Goal: Task Accomplishment & Management: Manage account settings

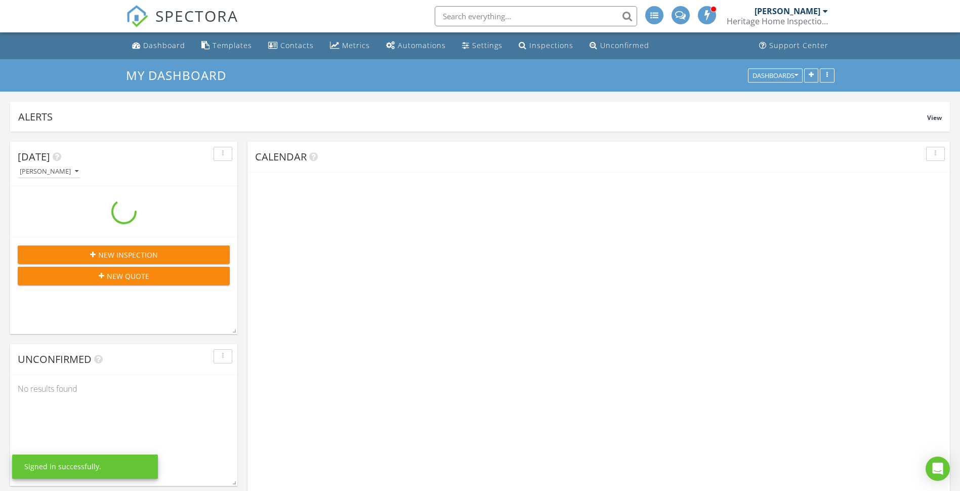
scroll to position [962, 975]
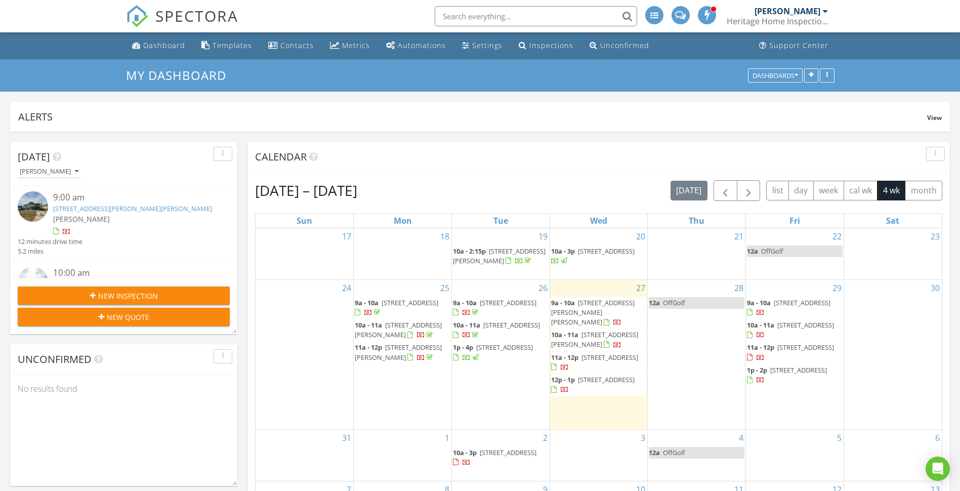
click at [601, 312] on span "1906 Dr martin Luther King Jr Way, Haines City 33844" at bounding box center [592, 312] width 83 height 28
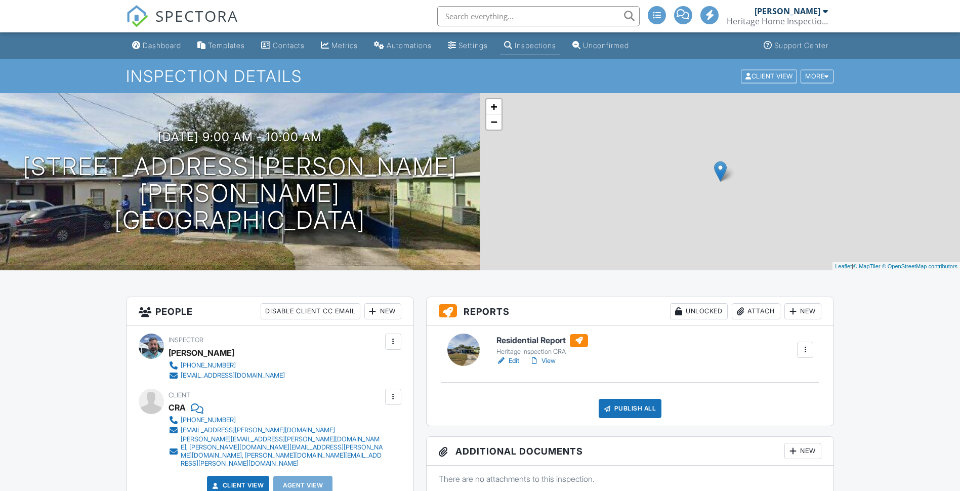
click at [515, 361] on link "Edit" at bounding box center [507, 361] width 23 height 10
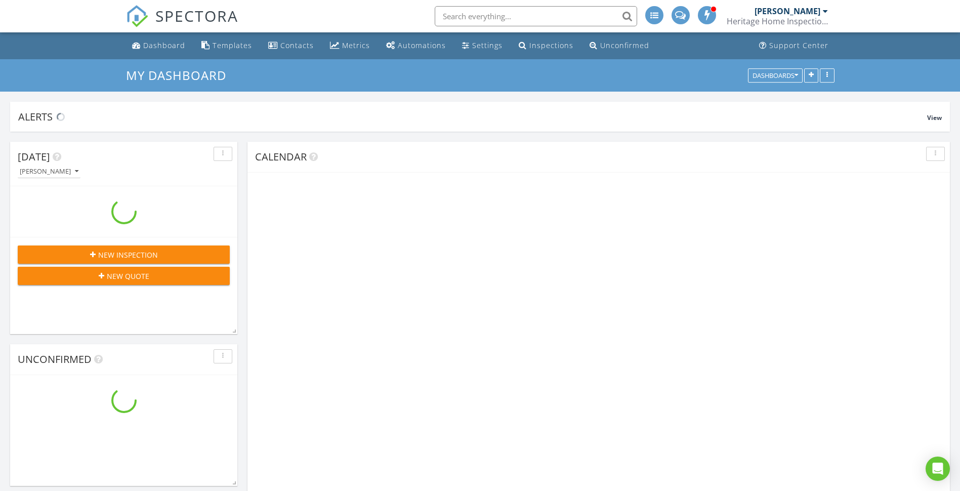
scroll to position [962, 975]
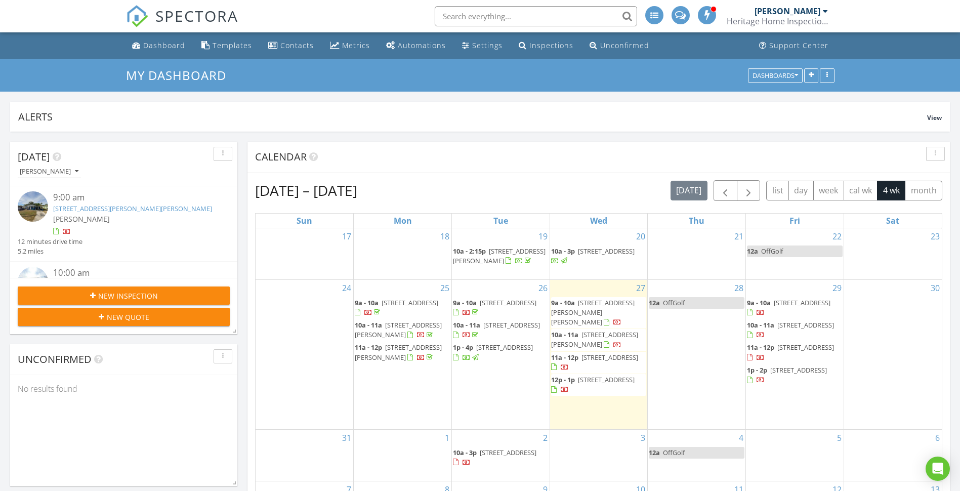
click at [600, 339] on span "2008 Drive Martin L King Jr Way, Haines City 33844" at bounding box center [594, 339] width 87 height 19
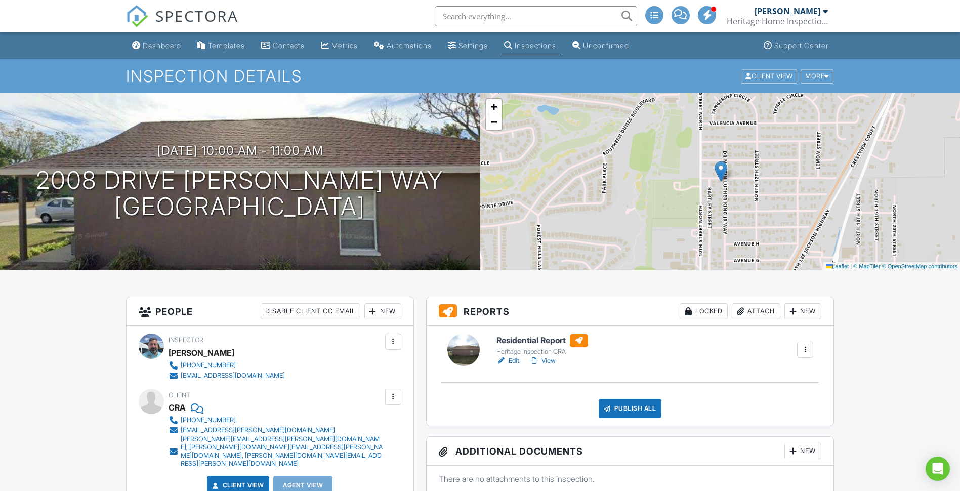
click at [513, 360] on link "Edit" at bounding box center [507, 361] width 23 height 10
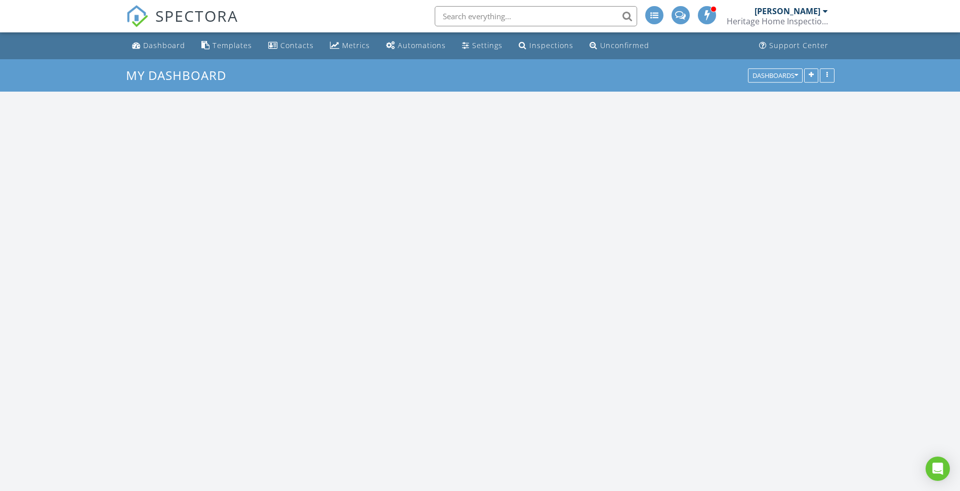
scroll to position [962, 975]
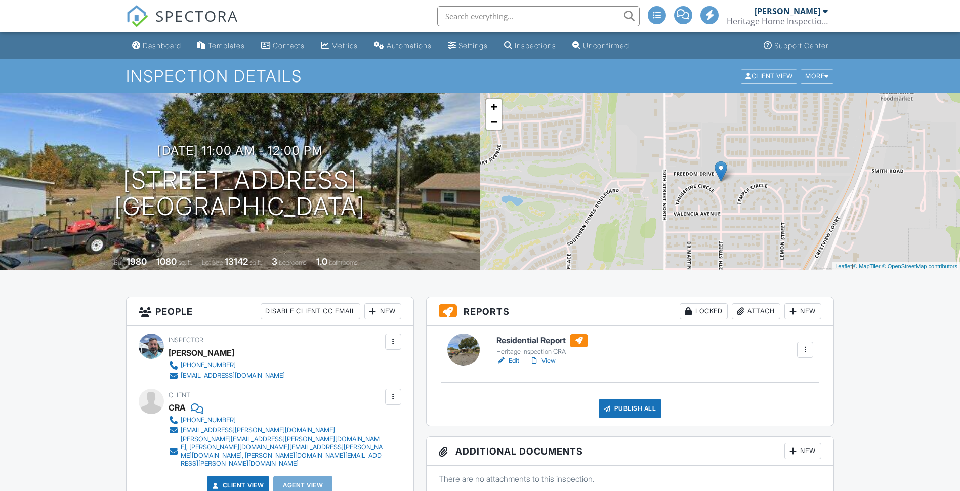
click at [519, 357] on link "Edit" at bounding box center [507, 361] width 23 height 10
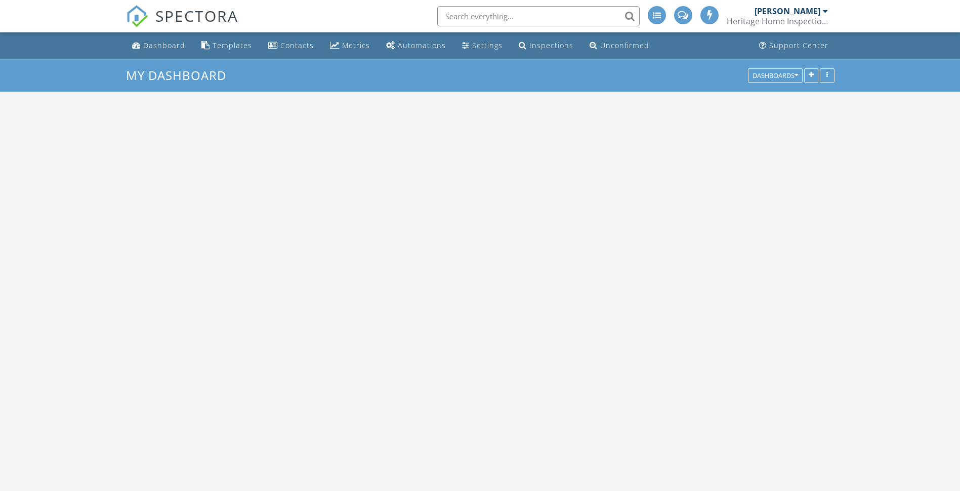
scroll to position [962, 975]
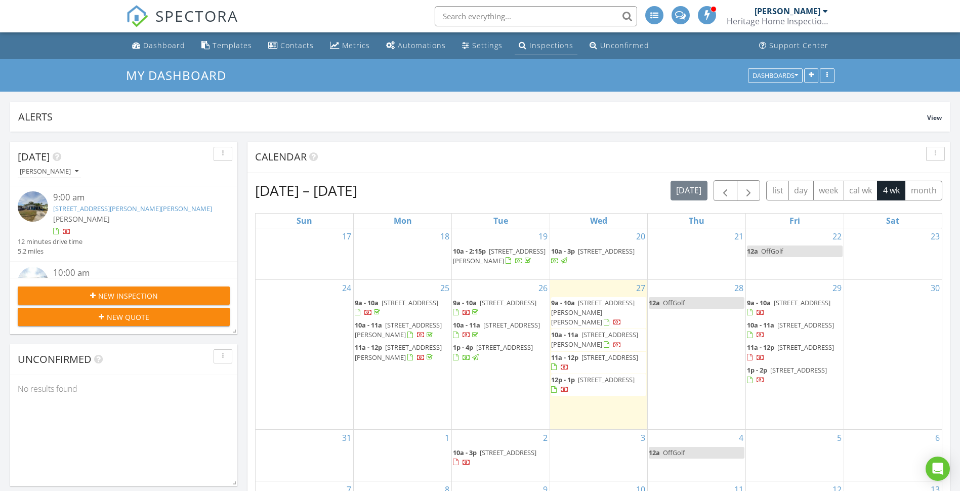
click at [549, 43] on div "Inspections" at bounding box center [551, 45] width 44 height 10
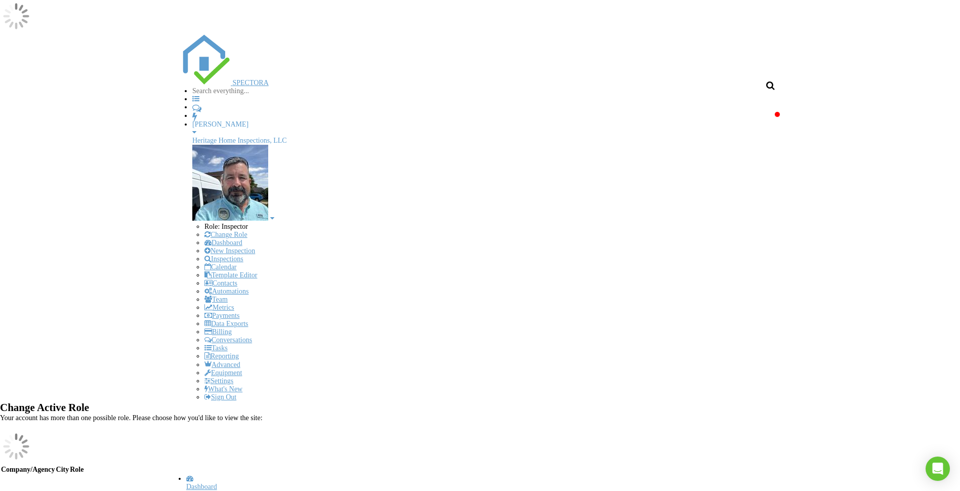
type input "209 ann"
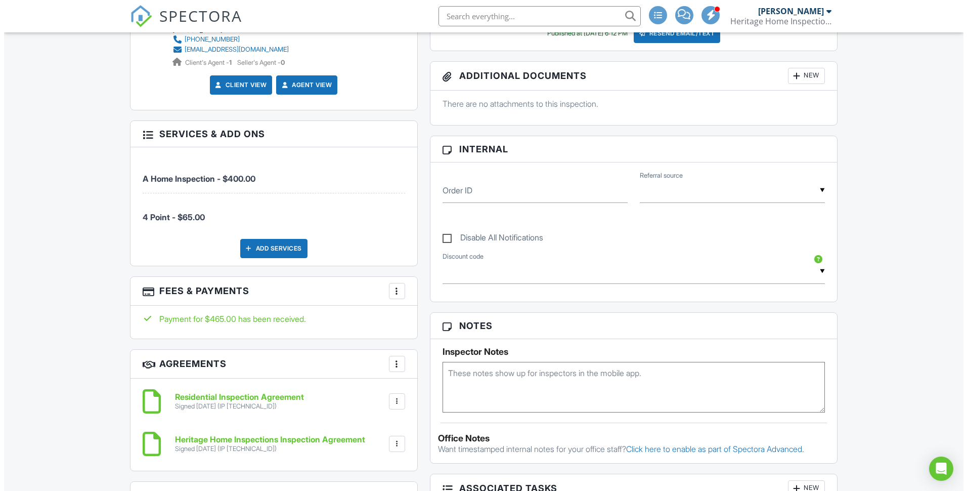
scroll to position [455, 0]
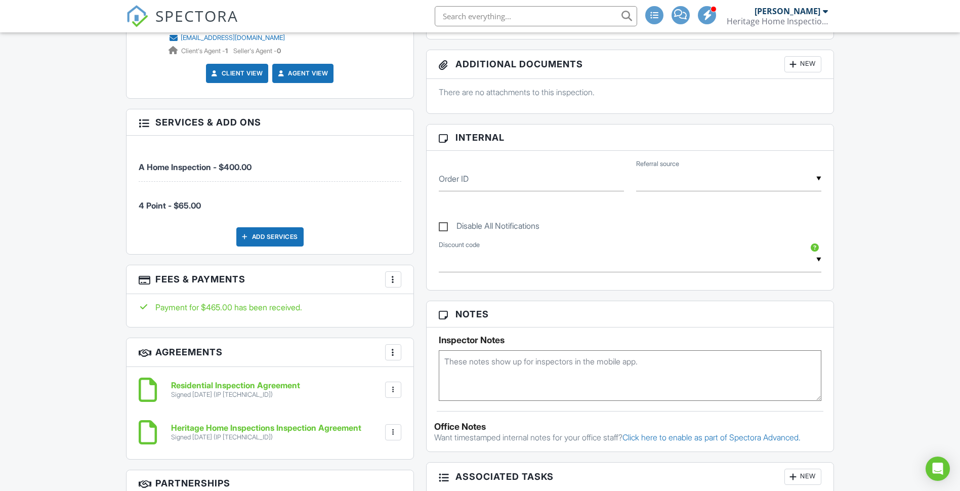
click at [284, 239] on div "Add Services" at bounding box center [269, 236] width 67 height 19
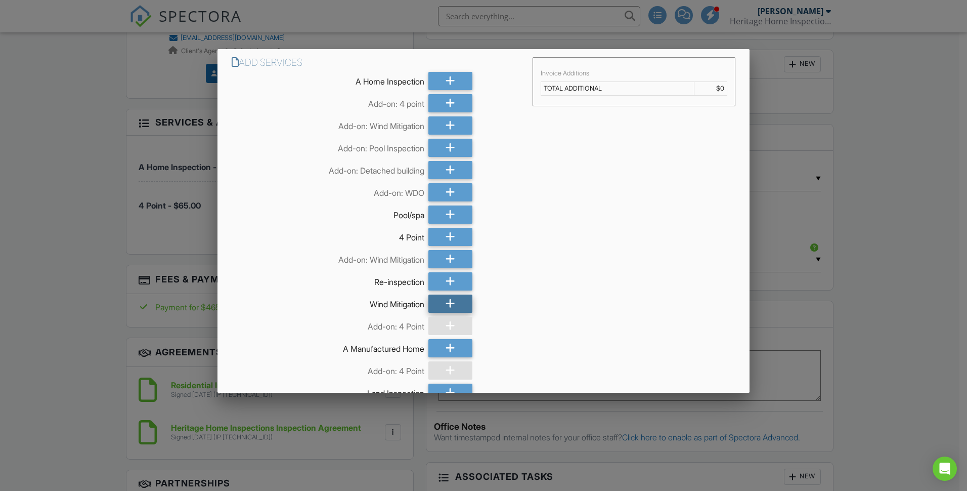
click at [439, 303] on div at bounding box center [451, 303] width 44 height 18
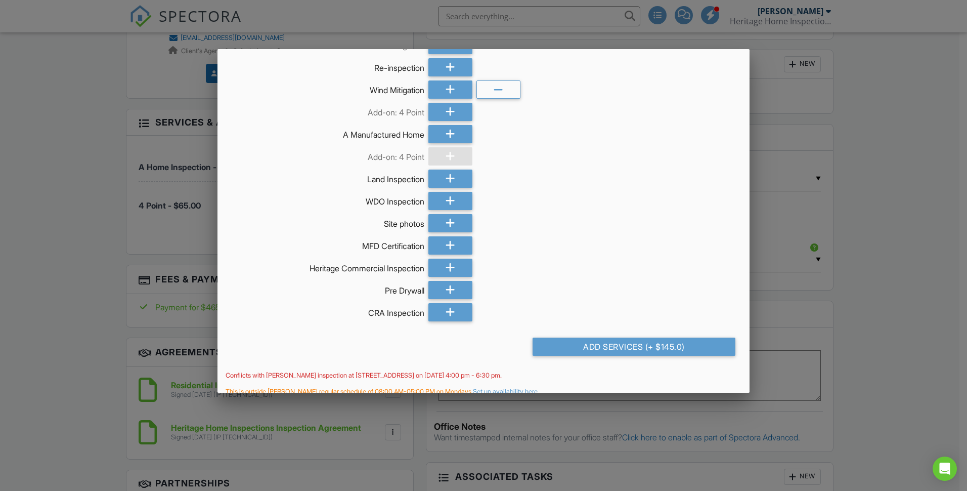
scroll to position [225, 0]
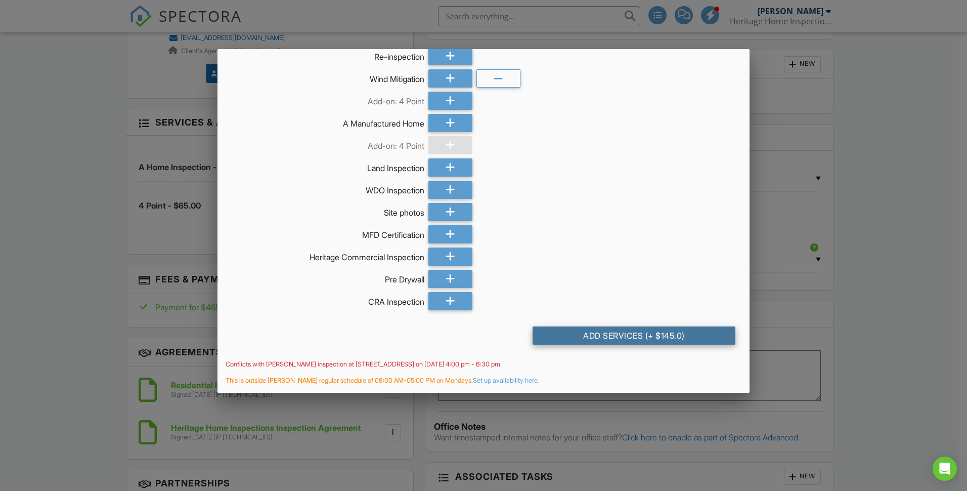
click at [608, 330] on div "Add Services (+ $145.0)" at bounding box center [634, 335] width 203 height 18
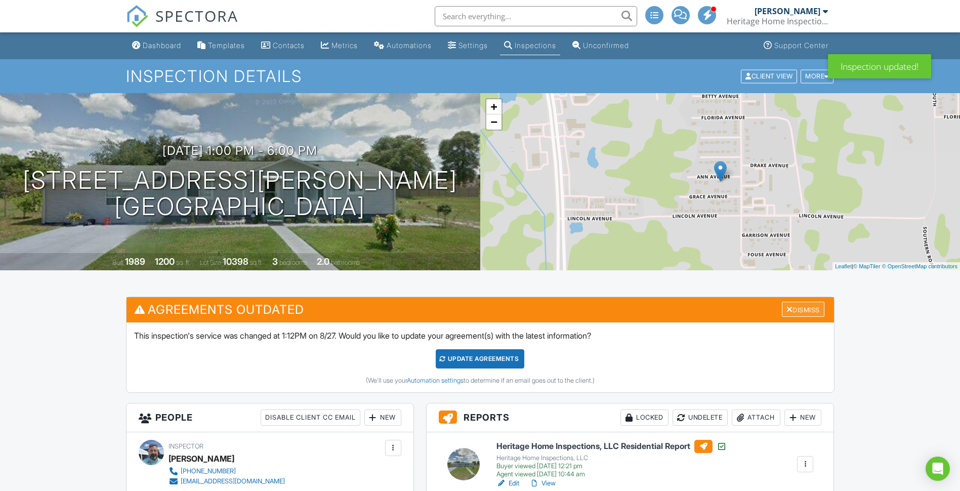
click at [789, 304] on div "Dismiss" at bounding box center [803, 310] width 43 height 16
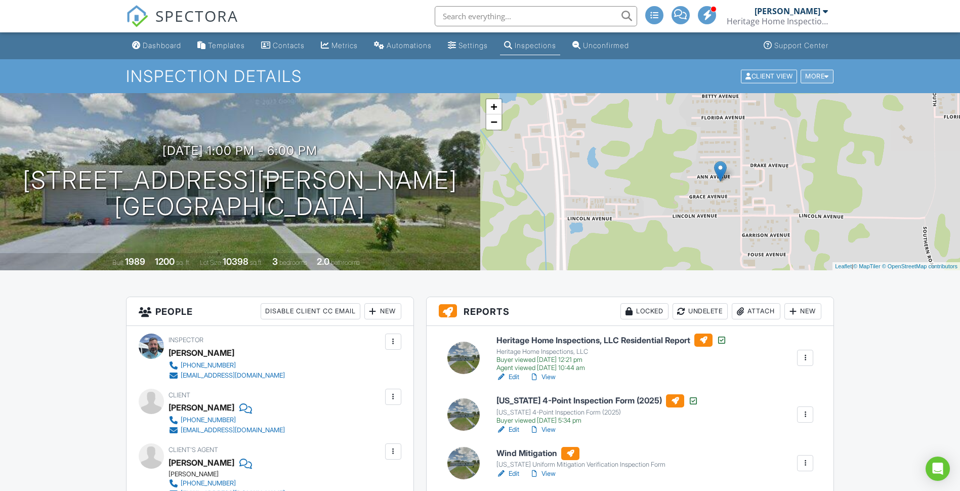
click at [814, 78] on div "More" at bounding box center [816, 76] width 33 height 14
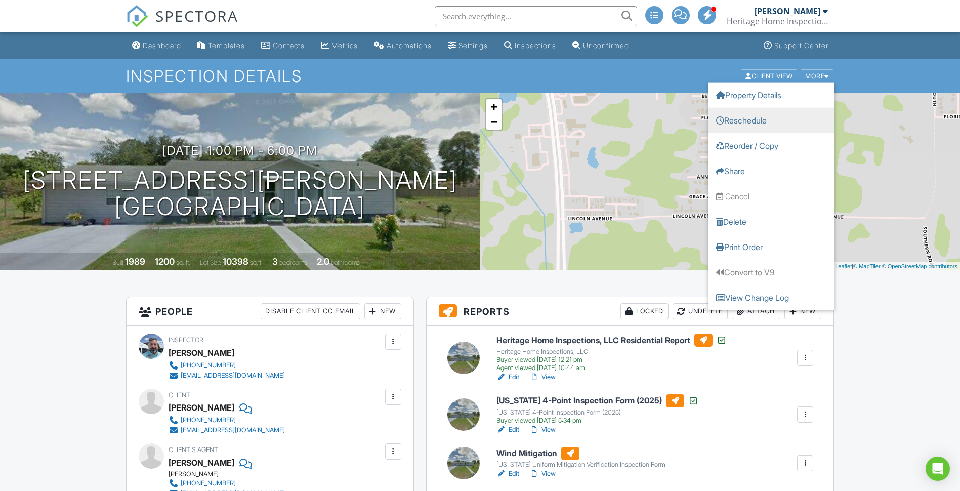
click at [774, 123] on link "Reschedule" at bounding box center [771, 119] width 126 height 25
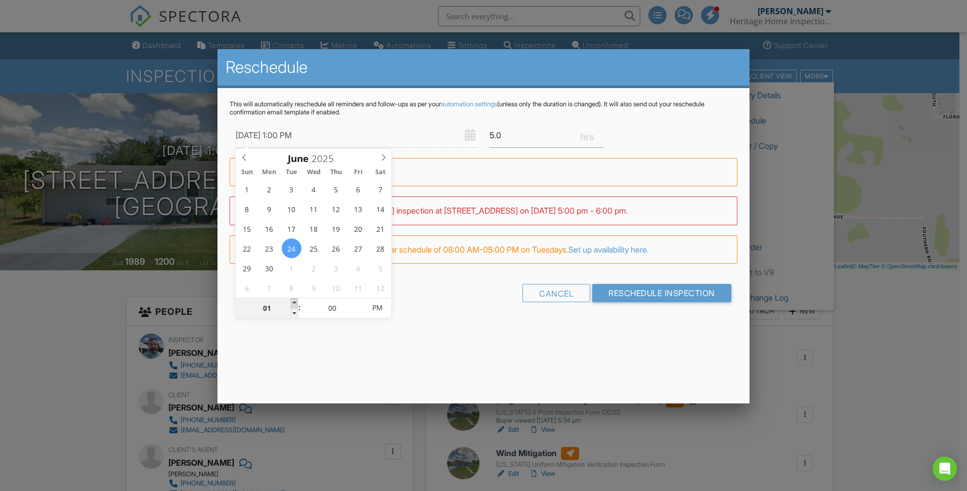
type input "06/24/2025 2:00 PM"
type input "02"
click at [295, 302] on span at bounding box center [294, 303] width 7 height 10
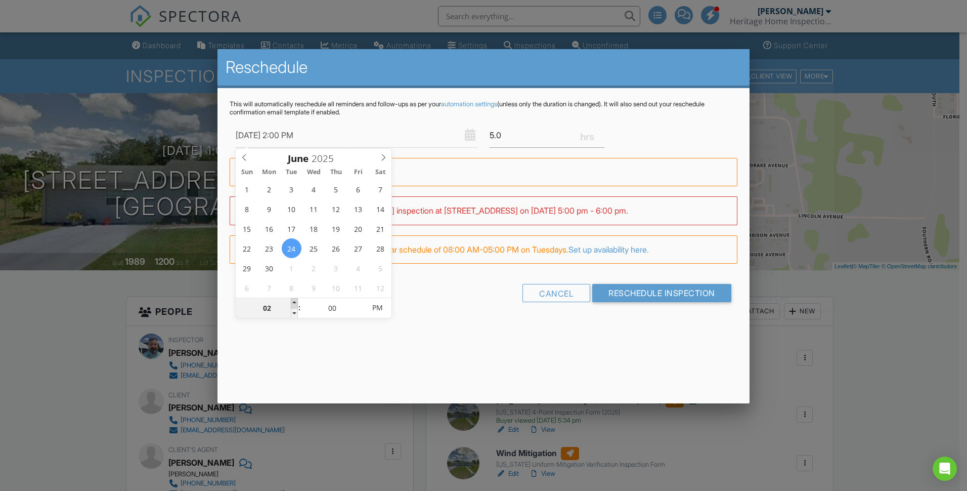
type input "06/24/2025 3:00 PM"
type input "03"
click at [295, 302] on span at bounding box center [294, 303] width 7 height 10
type input "06/24/2025 3:05 PM"
type input "05"
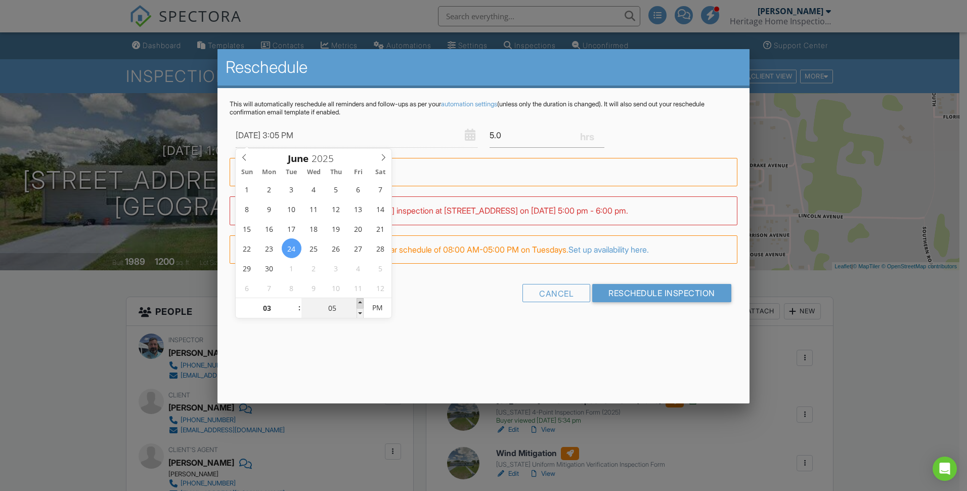
click at [362, 301] on span at bounding box center [360, 303] width 7 height 10
type input "06/24/2025 3:10 PM"
type input "10"
click at [362, 301] on span at bounding box center [360, 303] width 7 height 10
type input "06/24/2025 3:15 PM"
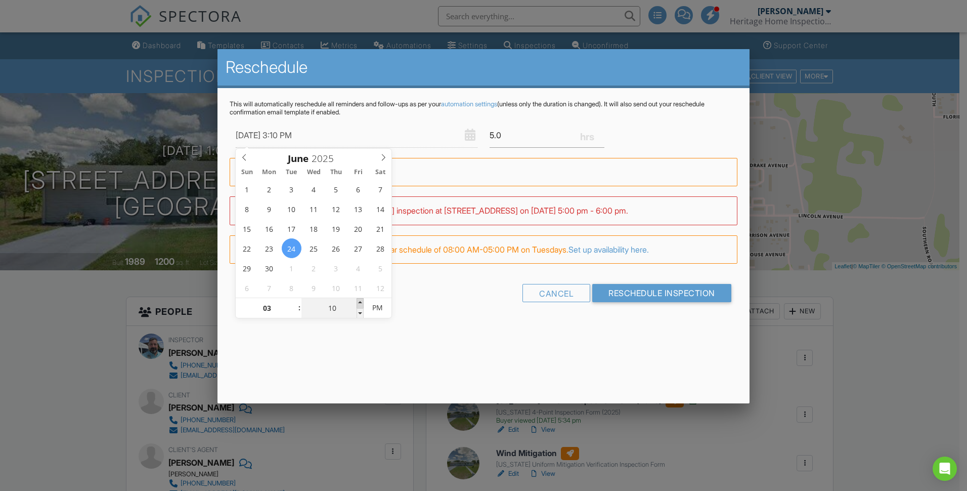
type input "15"
click at [362, 301] on span at bounding box center [360, 303] width 7 height 10
type input "06/24/2025 3:20 PM"
type input "20"
click at [362, 301] on span at bounding box center [360, 303] width 7 height 10
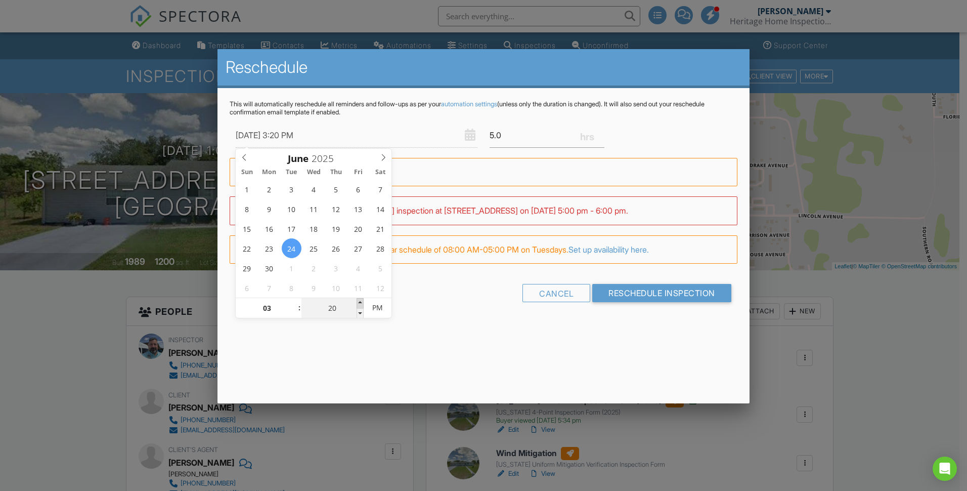
type input "06/24/2025 3:25 PM"
type input "25"
click at [362, 301] on span at bounding box center [360, 303] width 7 height 10
type input "[DATE] 3:30 PM"
type input "30"
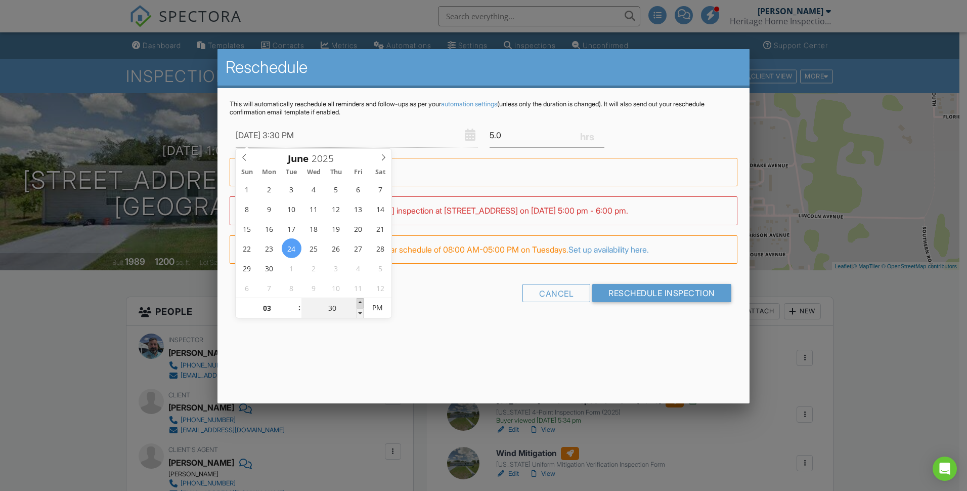
click at [362, 301] on span at bounding box center [360, 303] width 7 height 10
type input "06/24/2025 3:35 PM"
type input "35"
click at [362, 301] on span at bounding box center [360, 303] width 7 height 10
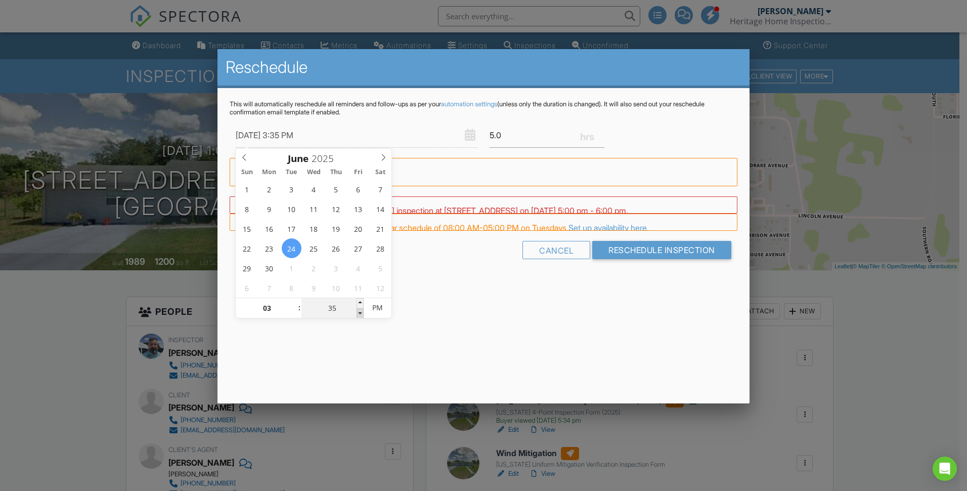
type input "06/24/2025 3:30 PM"
type input "30"
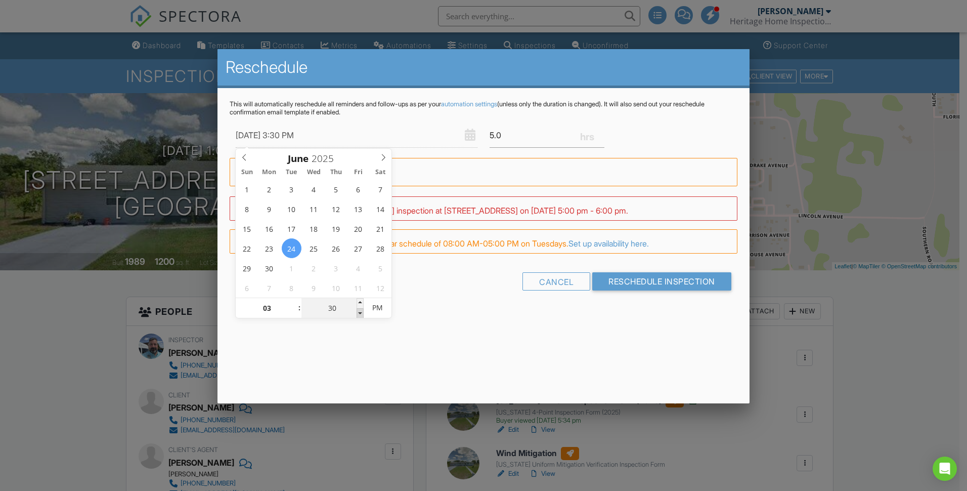
click at [359, 314] on span at bounding box center [360, 313] width 7 height 10
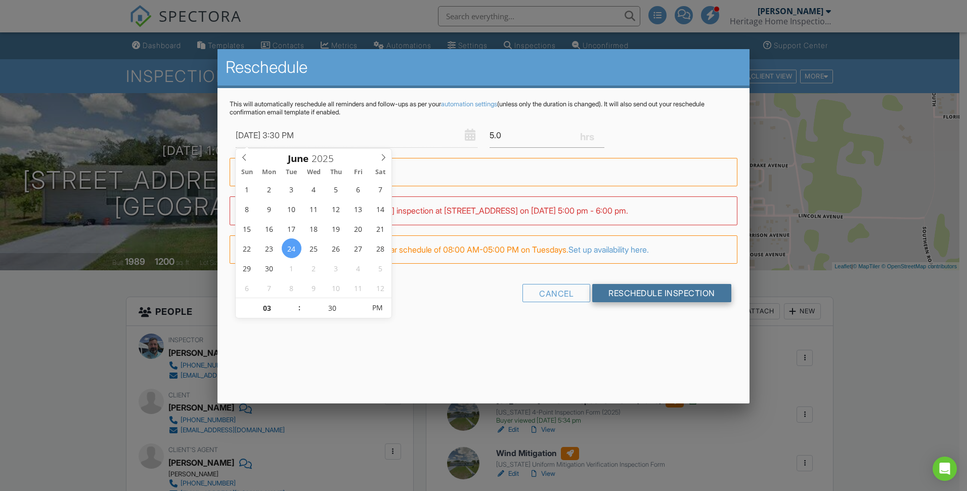
click at [654, 289] on input "Reschedule Inspection" at bounding box center [661, 293] width 139 height 18
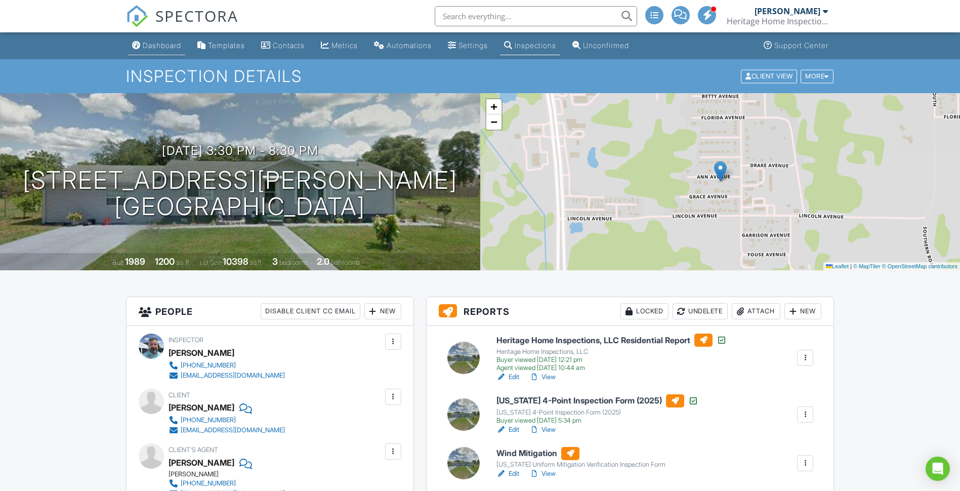
click at [157, 43] on div "Dashboard" at bounding box center [162, 45] width 38 height 9
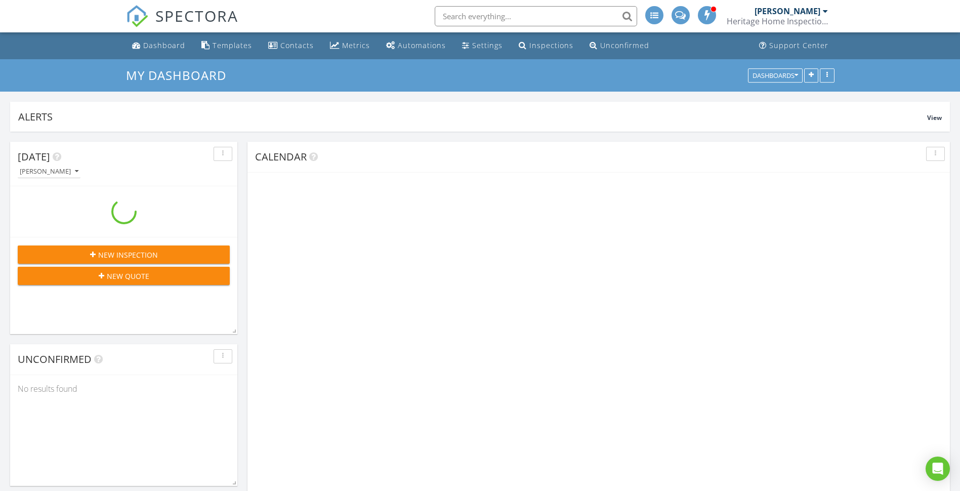
scroll to position [962, 975]
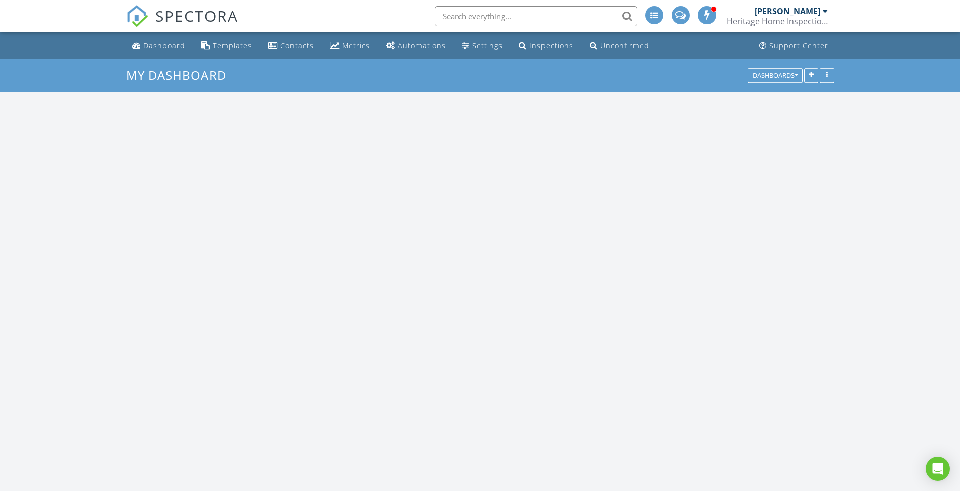
scroll to position [962, 975]
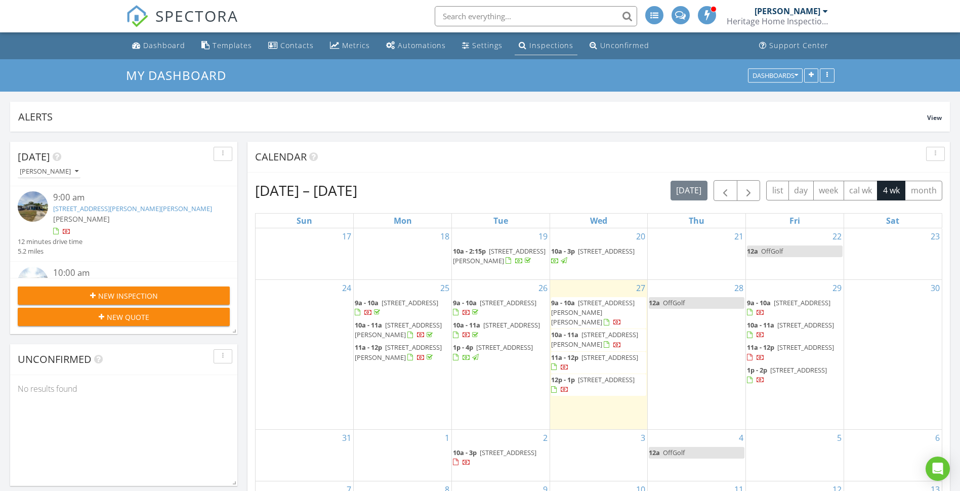
click at [534, 47] on div "Inspections" at bounding box center [551, 45] width 44 height 10
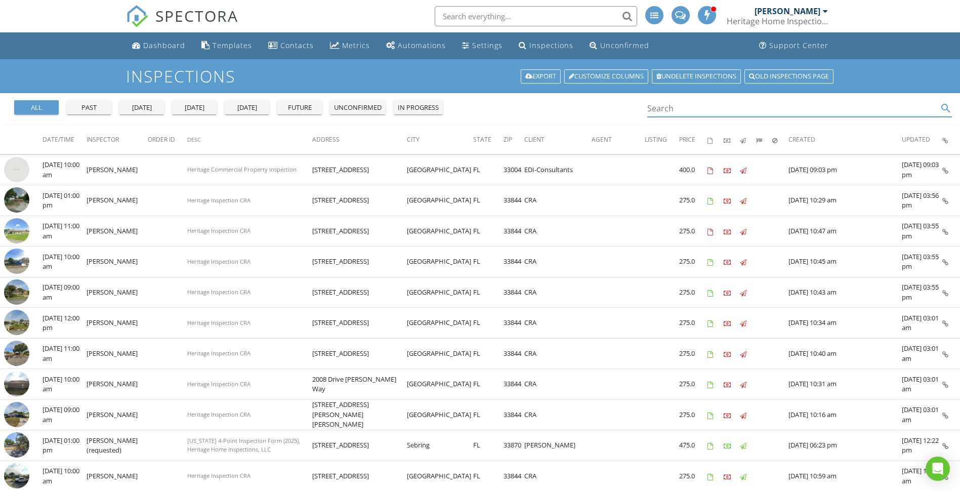
click at [658, 109] on input "Search" at bounding box center [792, 108] width 291 height 17
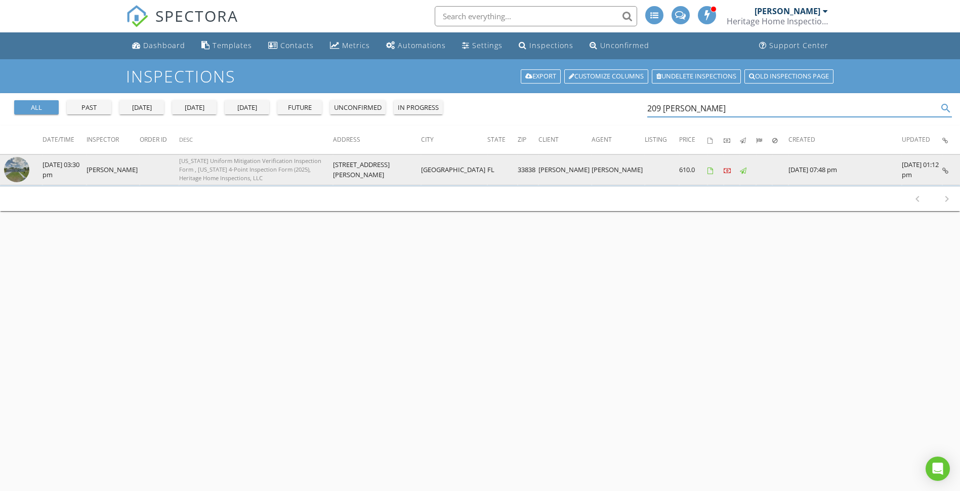
type input "209 [PERSON_NAME]"
click at [14, 165] on img at bounding box center [16, 169] width 25 height 25
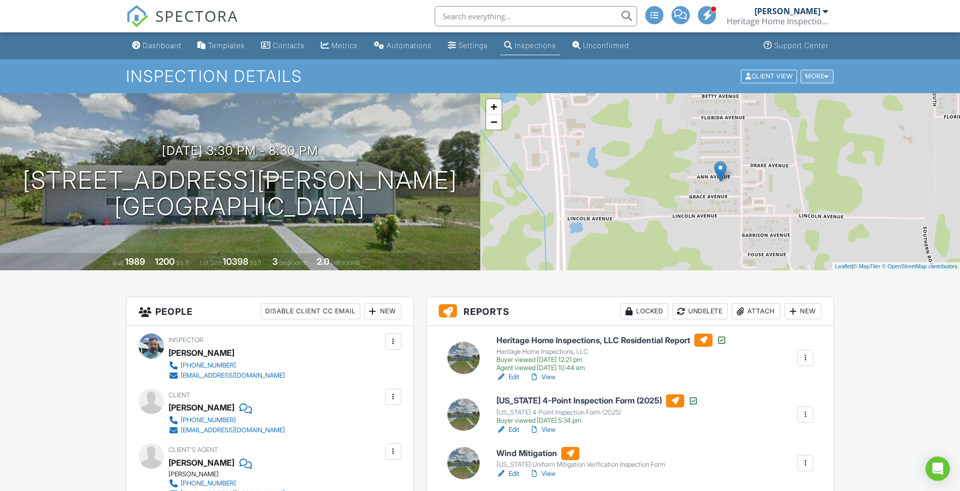
click at [828, 72] on div "More" at bounding box center [816, 76] width 33 height 14
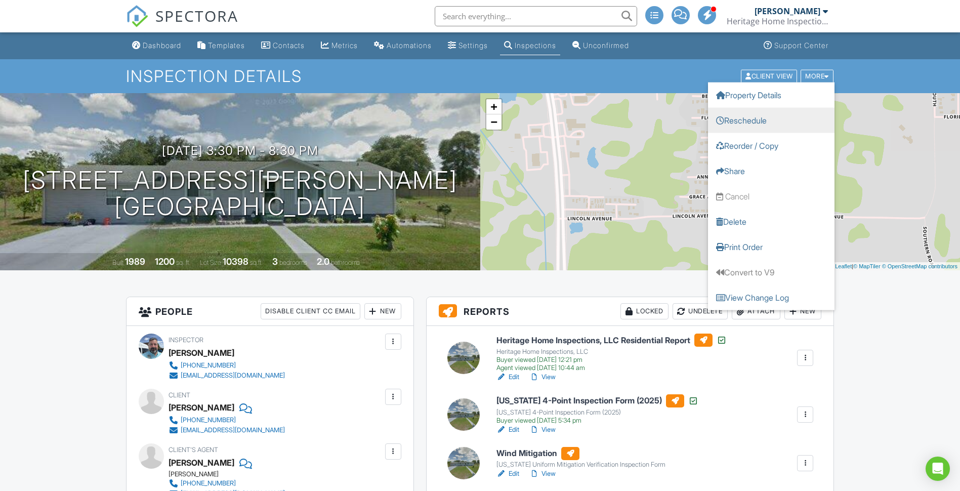
click at [780, 120] on link "Reschedule" at bounding box center [771, 119] width 126 height 25
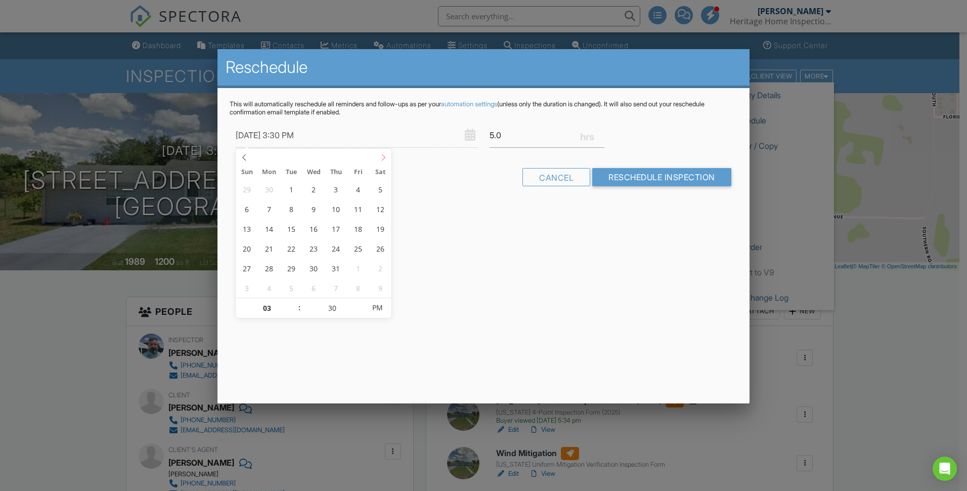
click at [385, 157] on icon at bounding box center [383, 157] width 7 height 7
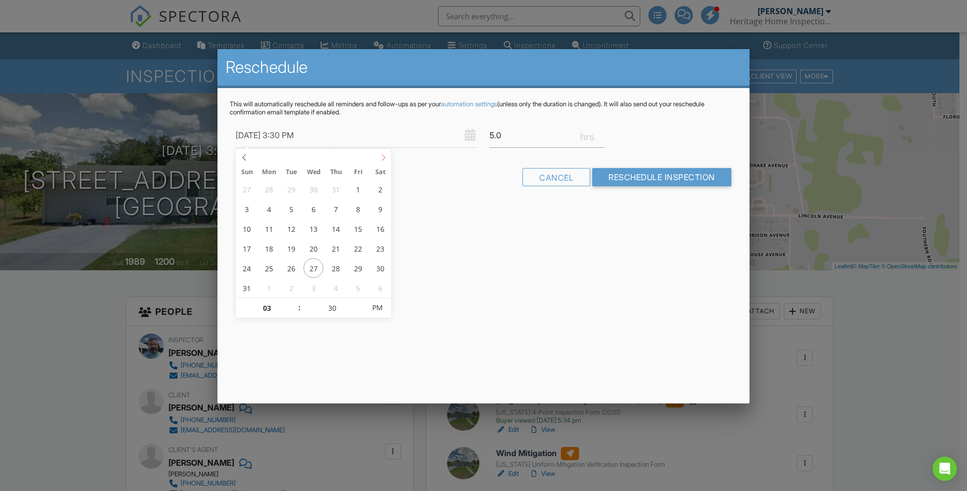
click at [384, 154] on icon at bounding box center [383, 157] width 7 height 7
type input "08/28/2025 3:30 PM"
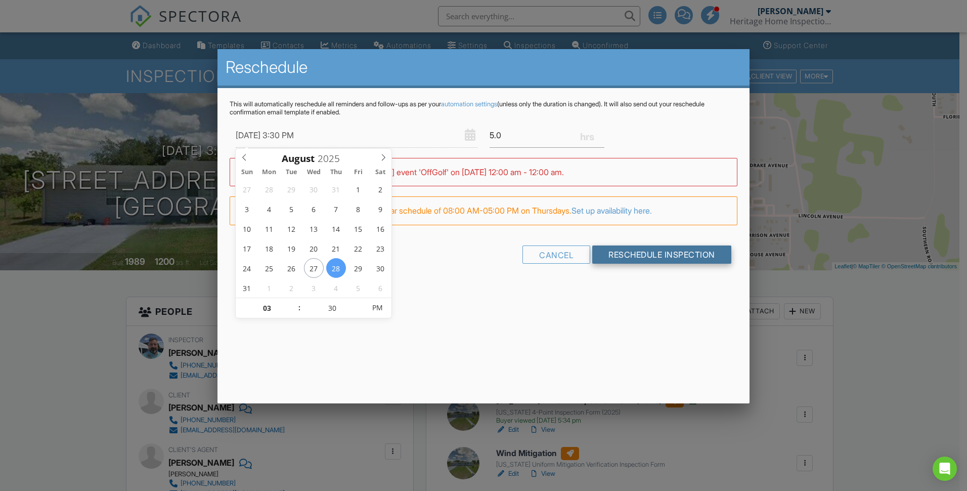
click at [650, 254] on input "Reschedule Inspection" at bounding box center [661, 254] width 139 height 18
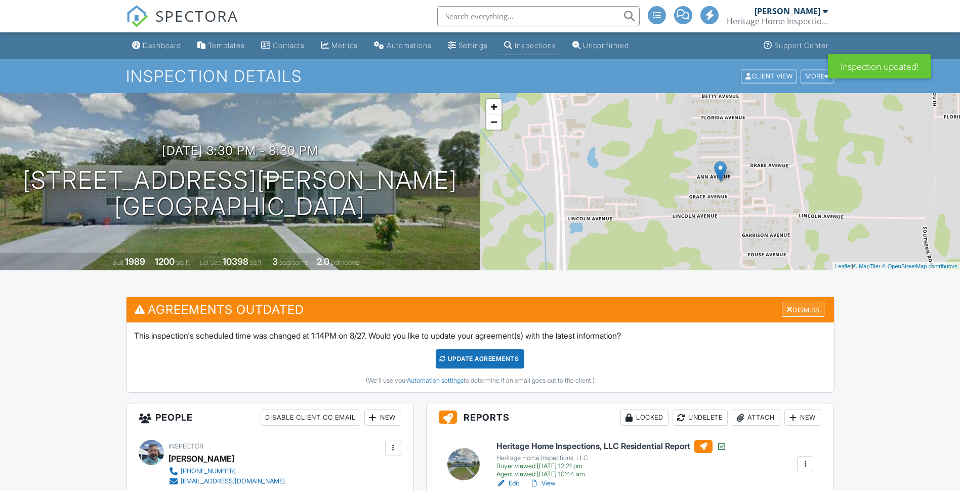
click at [807, 307] on div "Dismiss" at bounding box center [803, 310] width 43 height 16
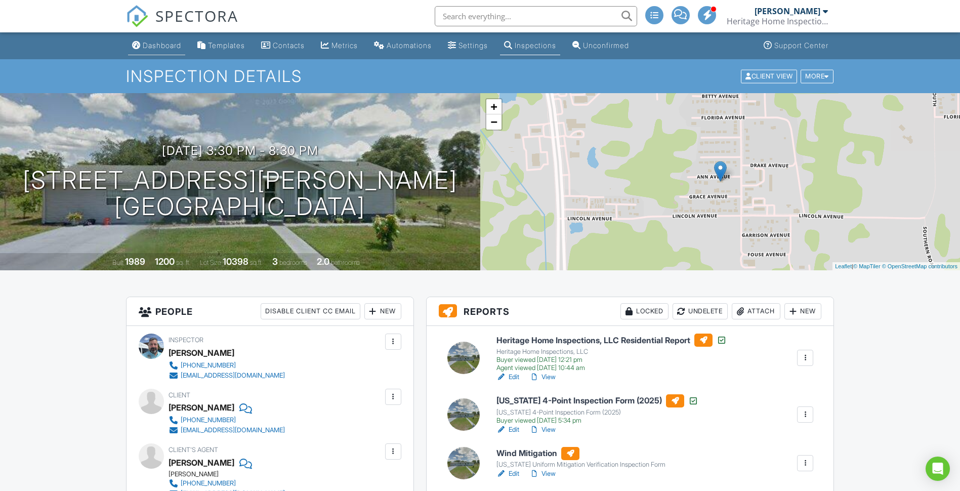
click at [174, 45] on div "Dashboard" at bounding box center [162, 45] width 38 height 9
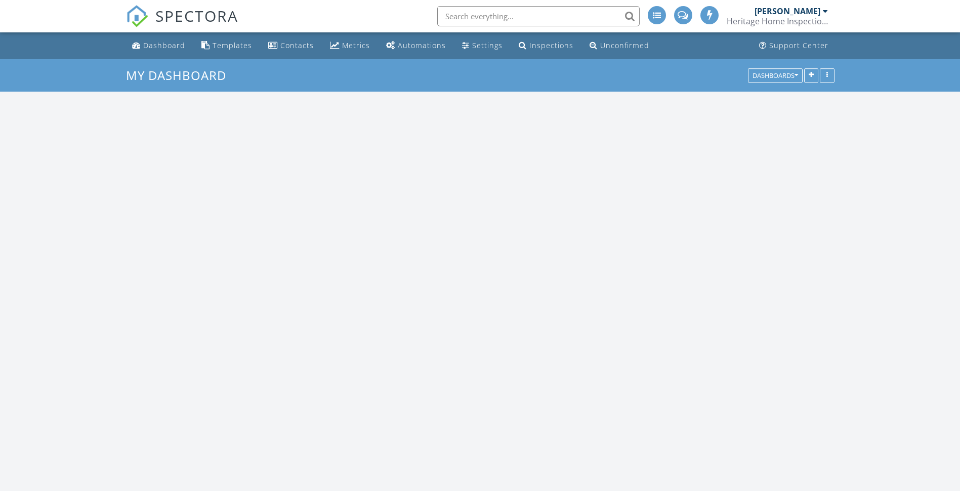
scroll to position [962, 975]
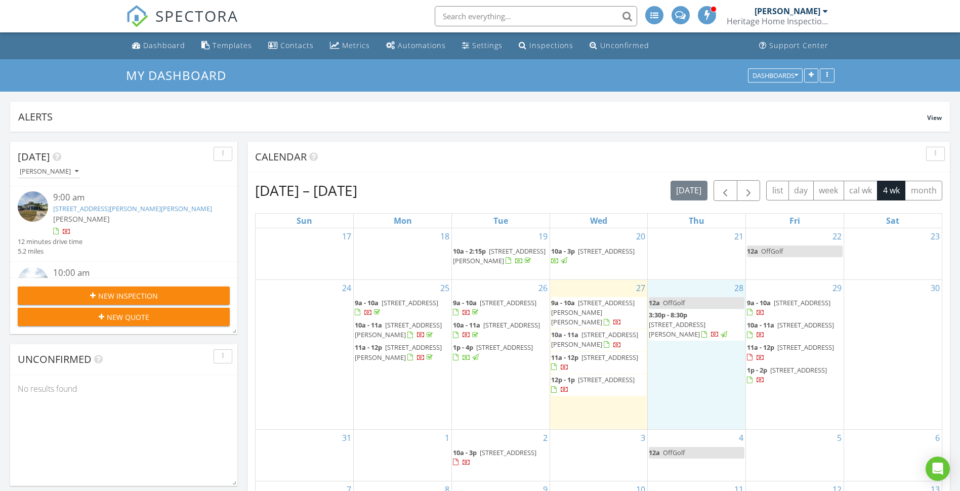
click at [680, 354] on div "28 12a OffGolf 3:30p - 8:30p [STREET_ADDRESS][PERSON_NAME]" at bounding box center [697, 354] width 98 height 149
click at [690, 309] on link "Inspection" at bounding box center [696, 312] width 52 height 16
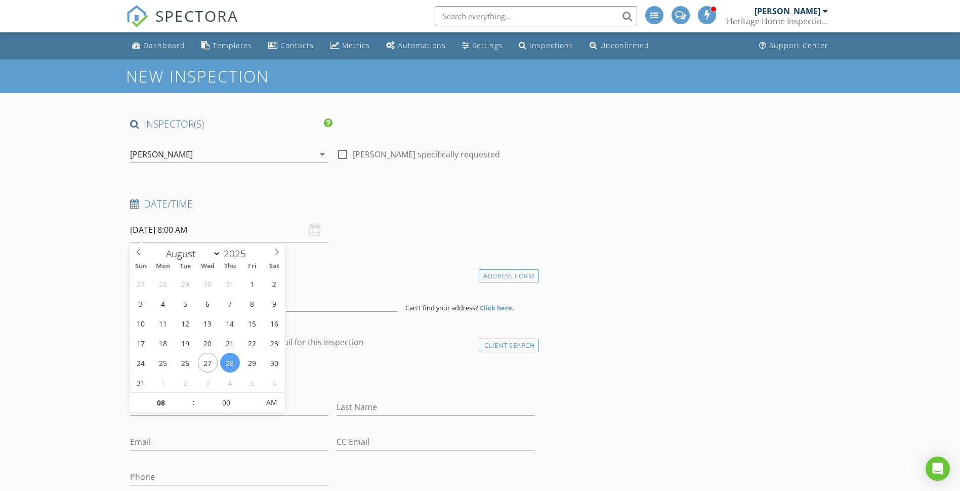
click at [179, 229] on input "[DATE] 8:00 AM" at bounding box center [229, 230] width 198 height 25
type input "09"
type input "[DATE] 9:00 AM"
click at [189, 397] on span at bounding box center [188, 398] width 7 height 10
type input "10"
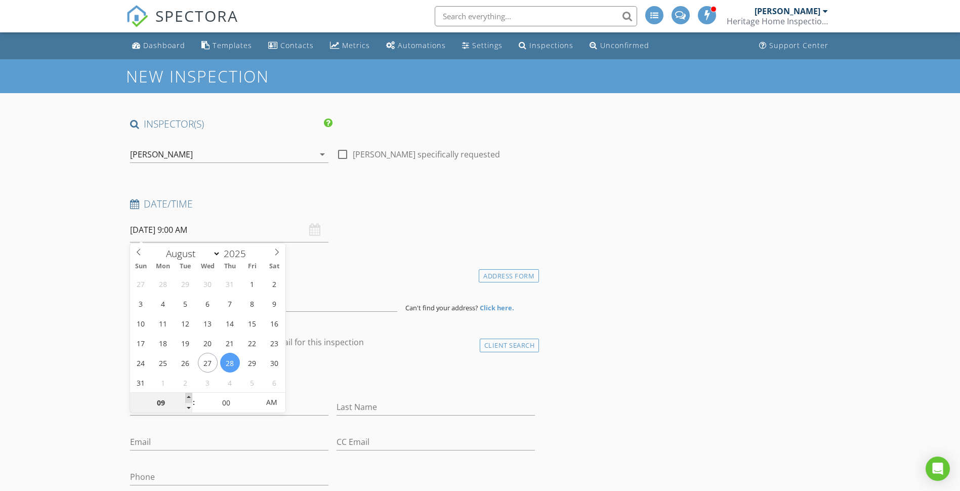
type input "[DATE] 10:00 AM"
click at [189, 397] on span at bounding box center [188, 398] width 7 height 10
type input "11"
type input "08/28/2025 11:00 AM"
click at [189, 397] on span at bounding box center [188, 398] width 7 height 10
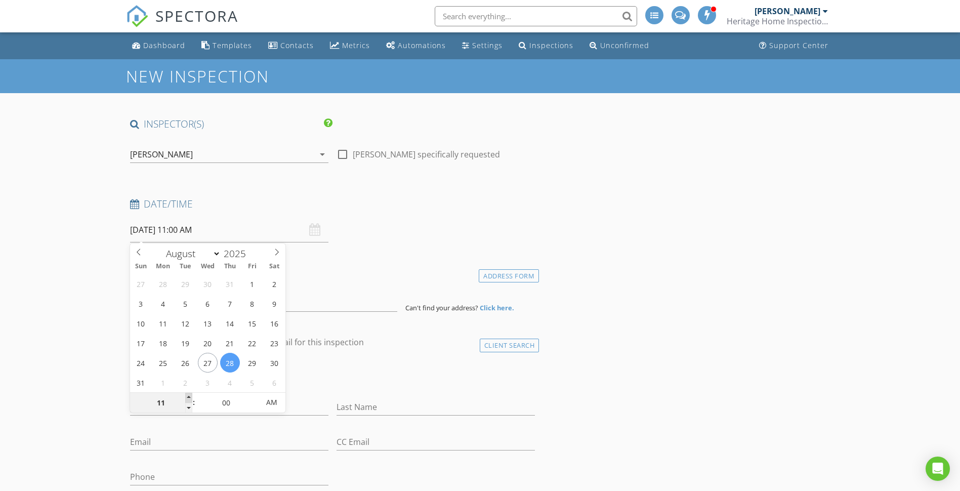
type input "12"
type input "08/28/2025 12:00 PM"
click at [189, 397] on span at bounding box center [188, 398] width 7 height 10
type input "01"
type input "08/28/2025 1:00 PM"
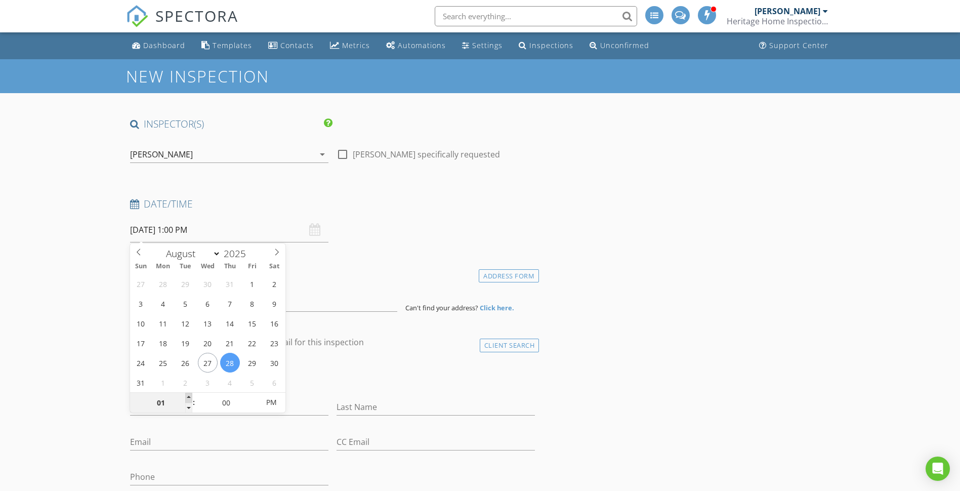
click at [189, 397] on span at bounding box center [188, 398] width 7 height 10
type input "02"
type input "[DATE] 2:00 PM"
click at [189, 397] on span at bounding box center [188, 398] width 7 height 10
click at [306, 393] on div "First Name" at bounding box center [229, 409] width 198 height 33
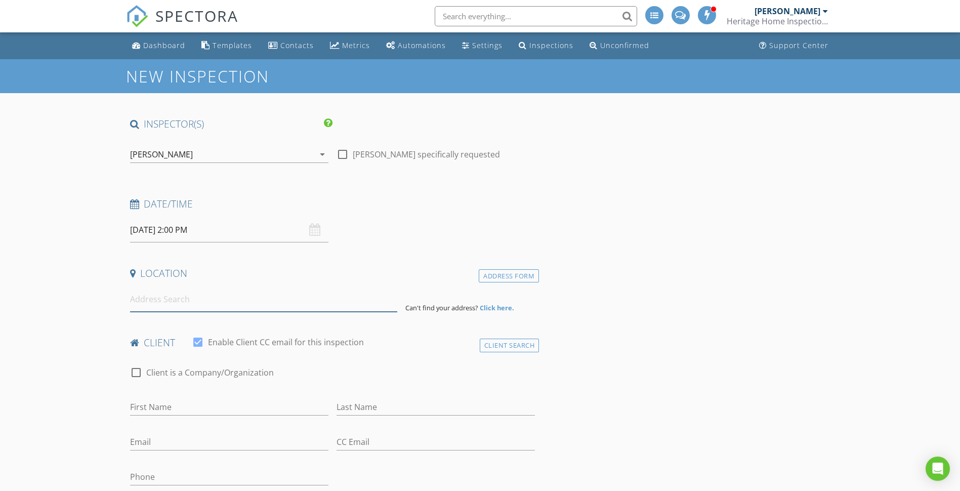
click at [203, 300] on input at bounding box center [263, 299] width 267 height 25
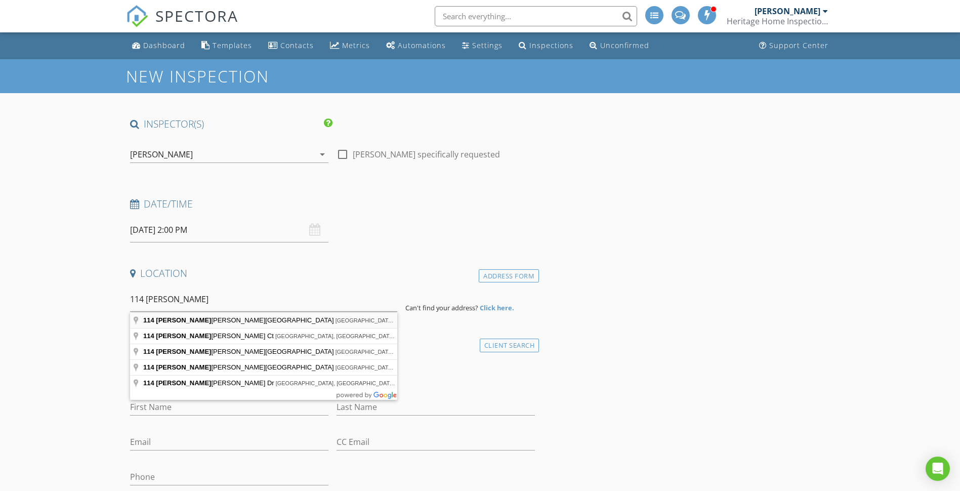
type input "114 Marjorie Avenue, Auburndale, FL, USA"
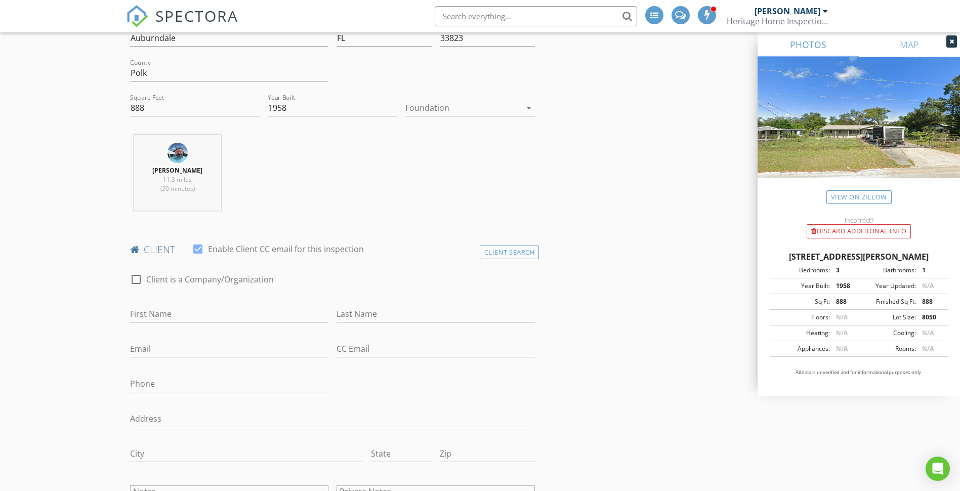
scroll to position [304, 0]
click at [222, 313] on input "First Name" at bounding box center [229, 310] width 198 height 17
type input "[PERSON_NAME]"
click at [353, 310] on input "Last Name" at bounding box center [435, 310] width 198 height 17
type input "Warren"
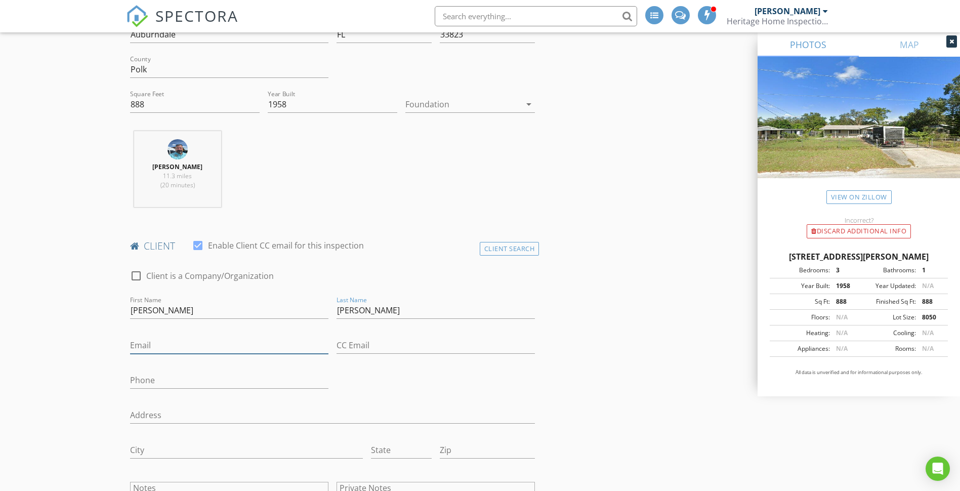
click at [209, 343] on input "Email" at bounding box center [229, 345] width 198 height 17
type input "philsuccess7878@gmail.com"
click at [184, 385] on input "Phone" at bounding box center [229, 380] width 198 height 17
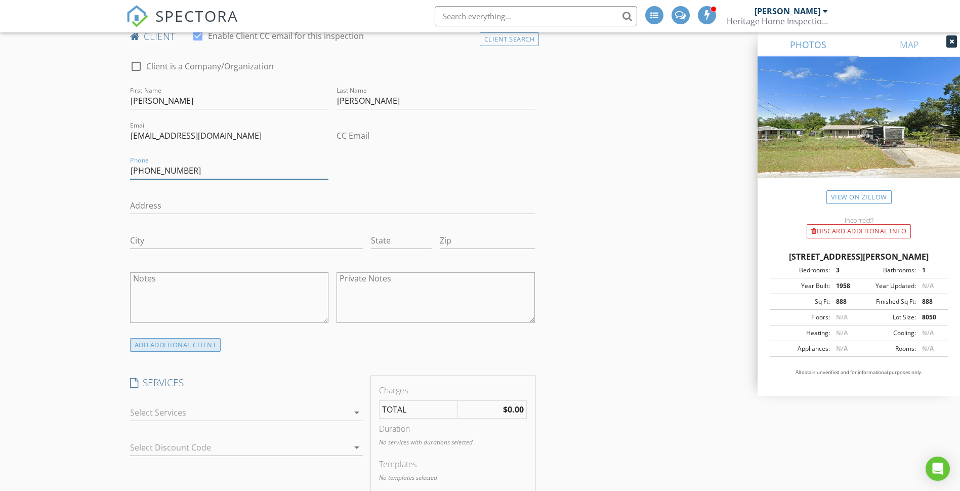
scroll to position [557, 0]
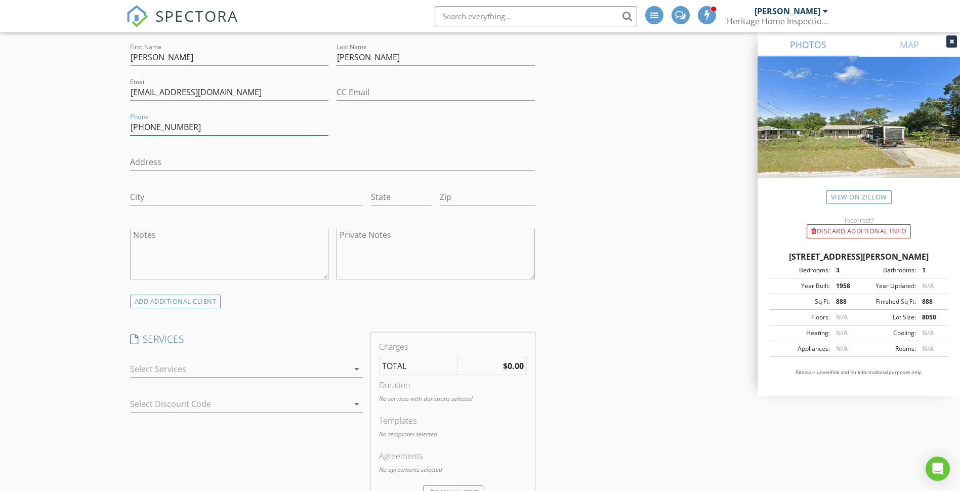
type input "863-269-5440"
click at [358, 371] on icon "arrow_drop_down" at bounding box center [357, 369] width 12 height 12
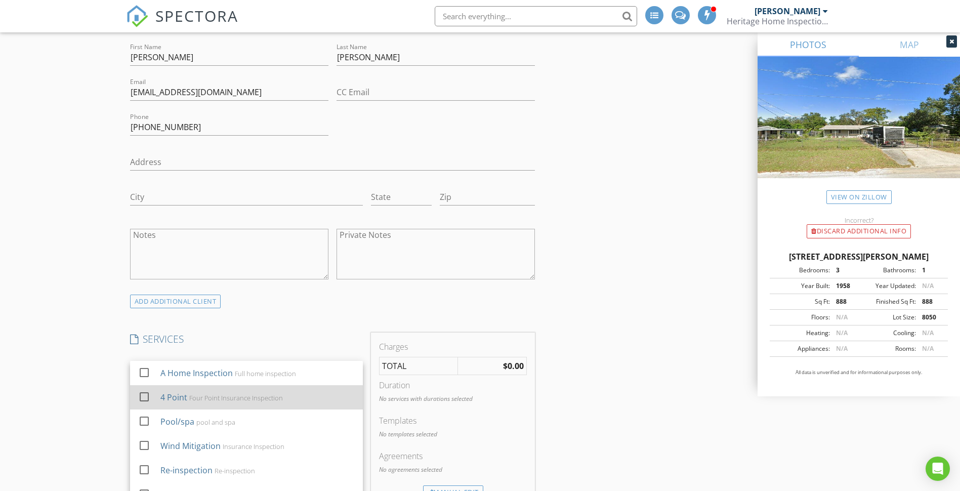
click at [268, 394] on div "Four Point Insurance Inspection" at bounding box center [236, 398] width 94 height 8
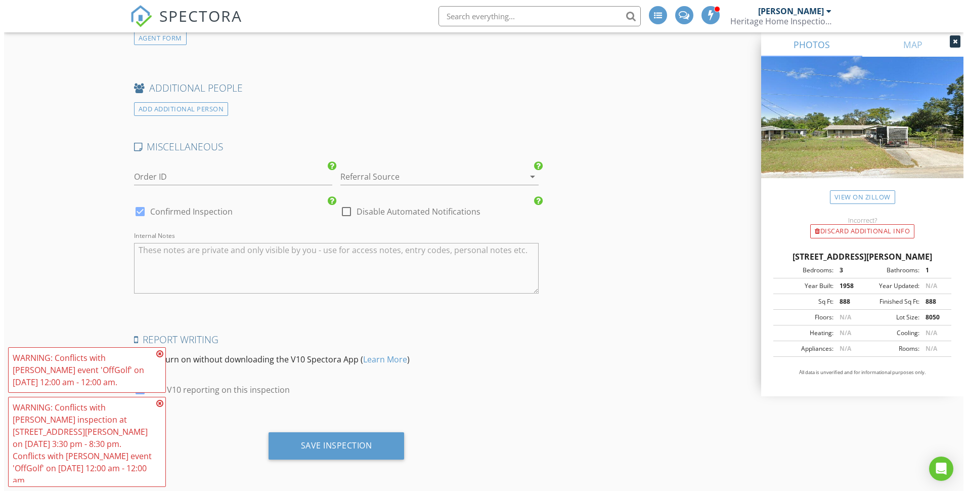
scroll to position [1448, 0]
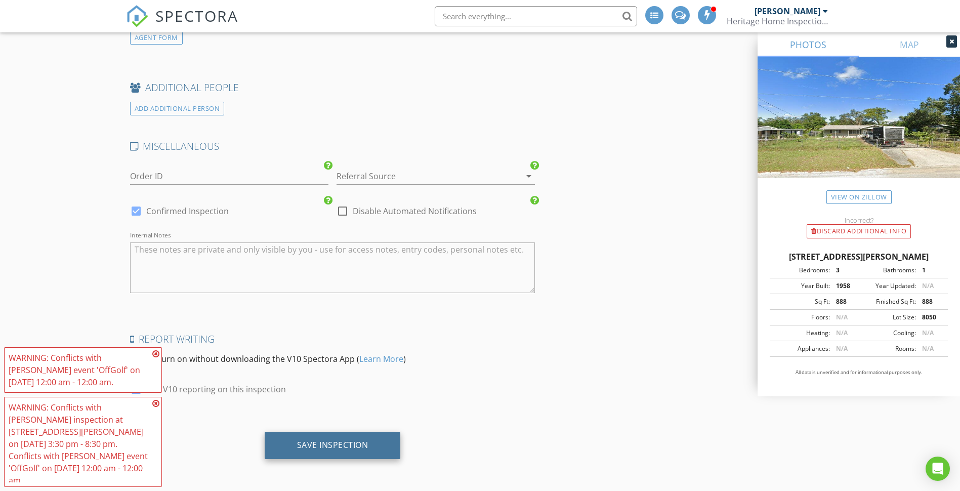
click at [336, 443] on div "Save Inspection" at bounding box center [332, 445] width 71 height 10
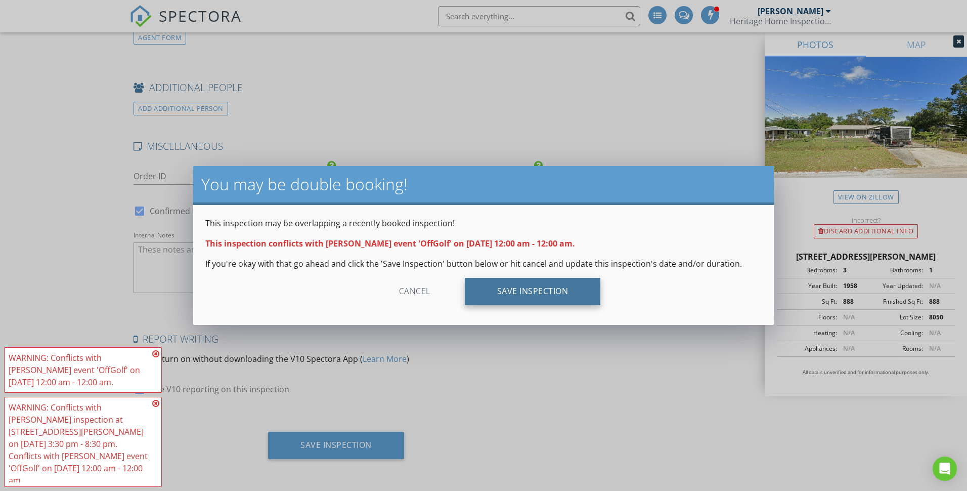
click at [514, 293] on div "Save Inspection" at bounding box center [533, 291] width 136 height 27
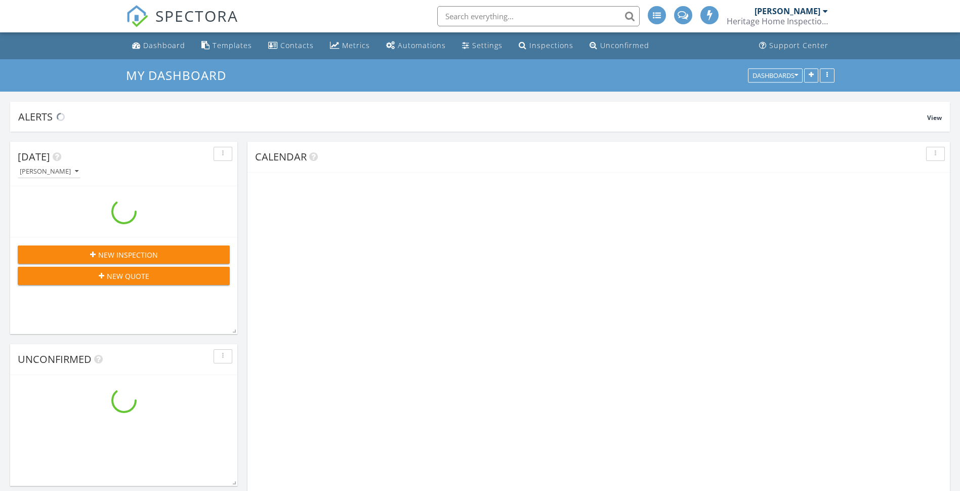
scroll to position [962, 975]
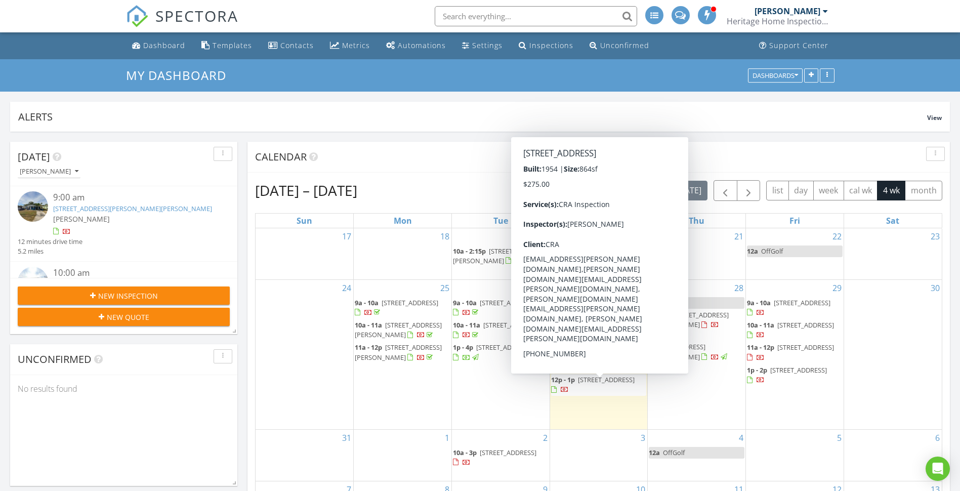
click at [607, 384] on span "[STREET_ADDRESS]" at bounding box center [606, 379] width 57 height 9
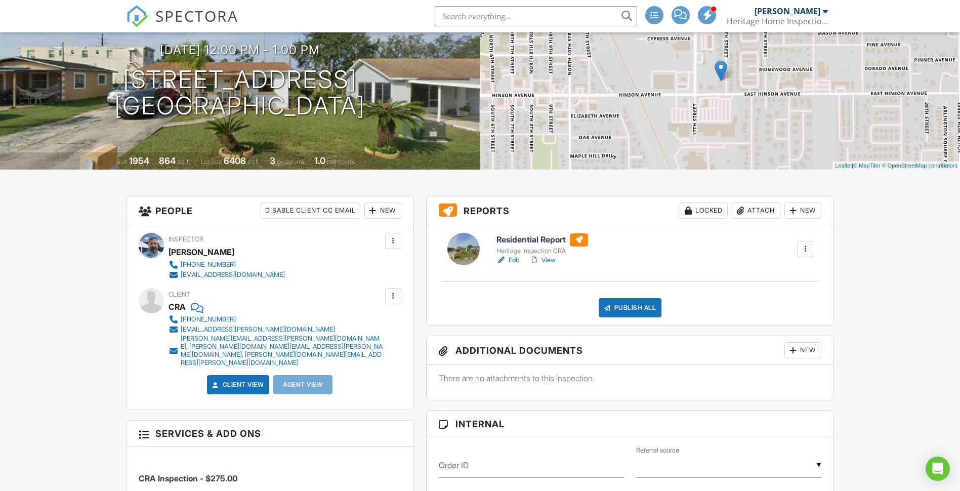
scroll to position [101, 0]
click at [517, 260] on link "Edit" at bounding box center [507, 259] width 23 height 10
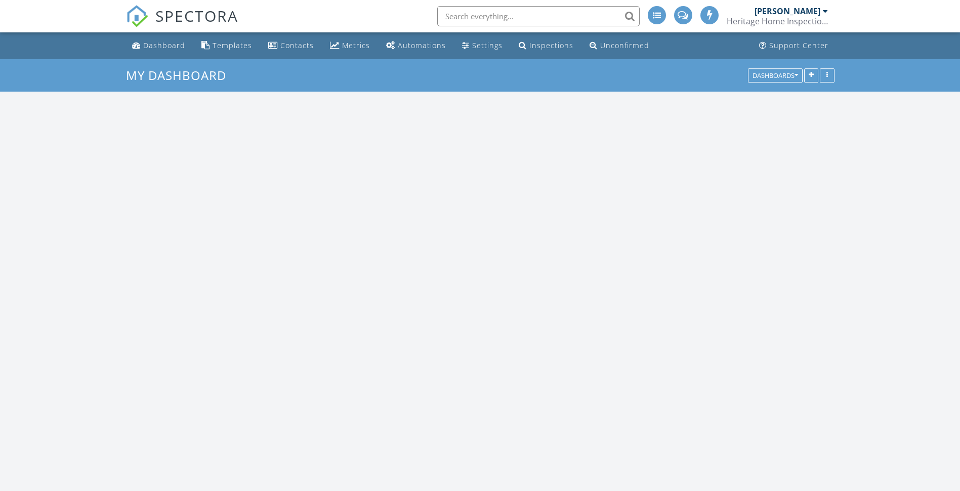
scroll to position [962, 975]
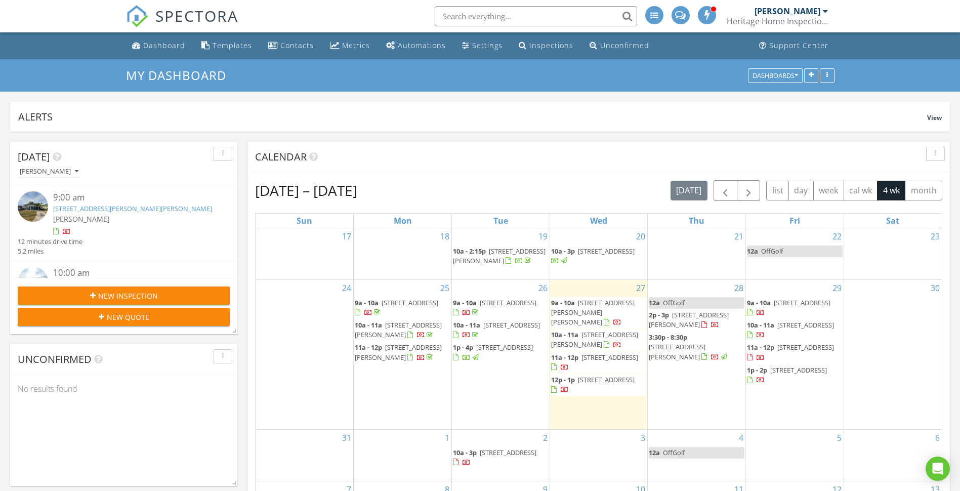
click at [601, 308] on span "[STREET_ADDRESS][PERSON_NAME][PERSON_NAME]" at bounding box center [592, 312] width 83 height 28
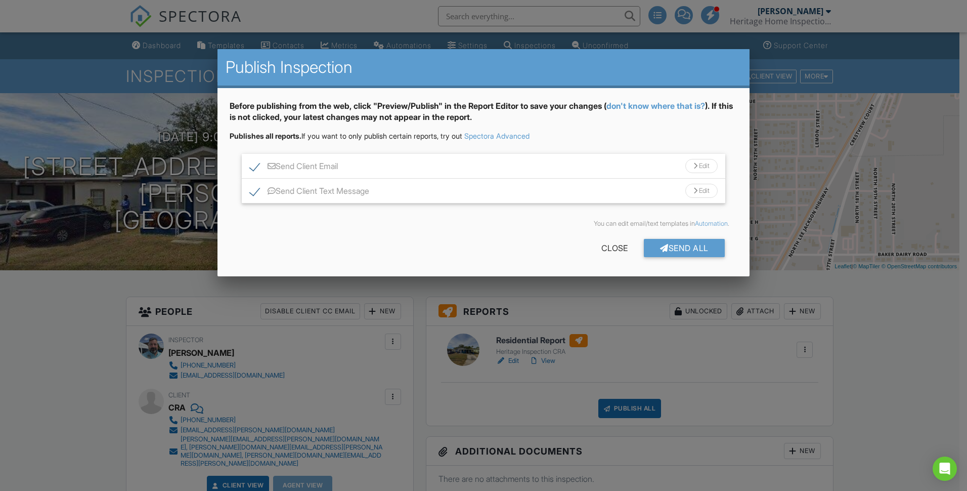
click at [254, 190] on label "Send Client Text Message" at bounding box center [309, 192] width 119 height 13
checkbox input "false"
click at [689, 250] on div "Send All" at bounding box center [684, 248] width 81 height 18
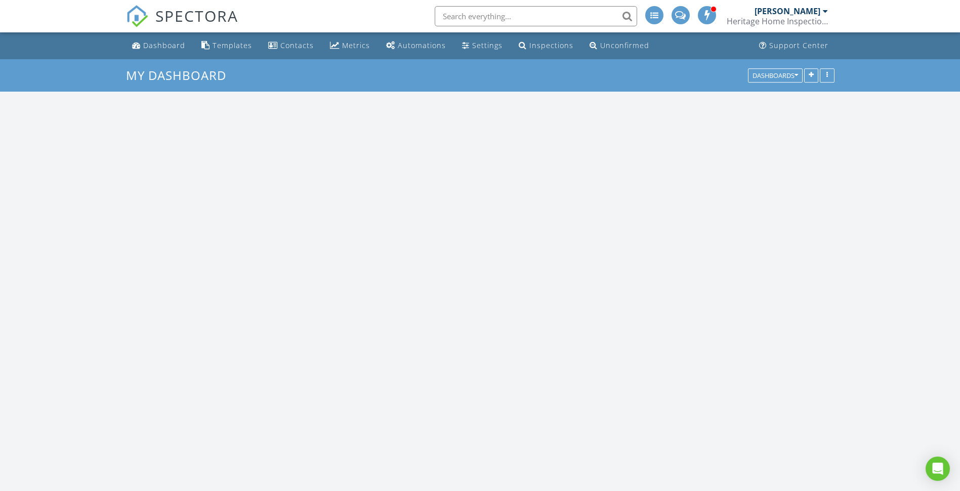
scroll to position [962, 975]
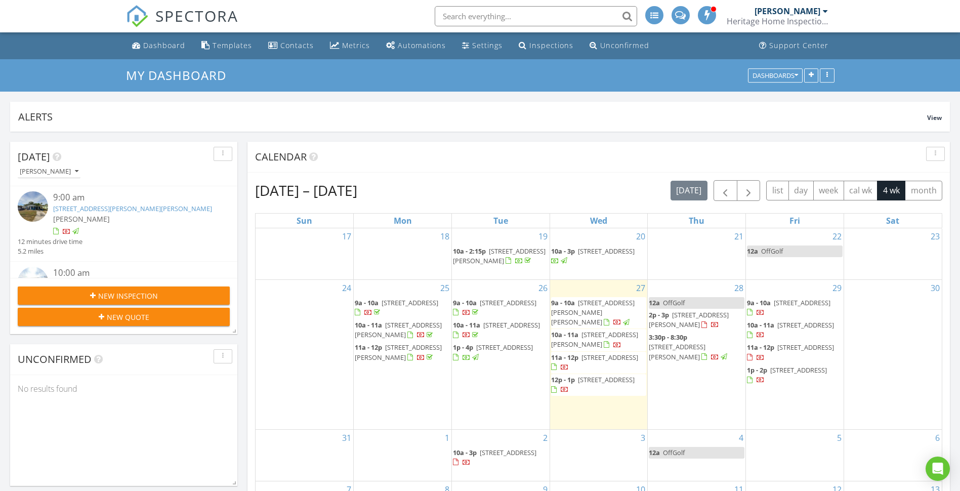
click at [613, 341] on span "[STREET_ADDRESS][PERSON_NAME]" at bounding box center [594, 339] width 87 height 19
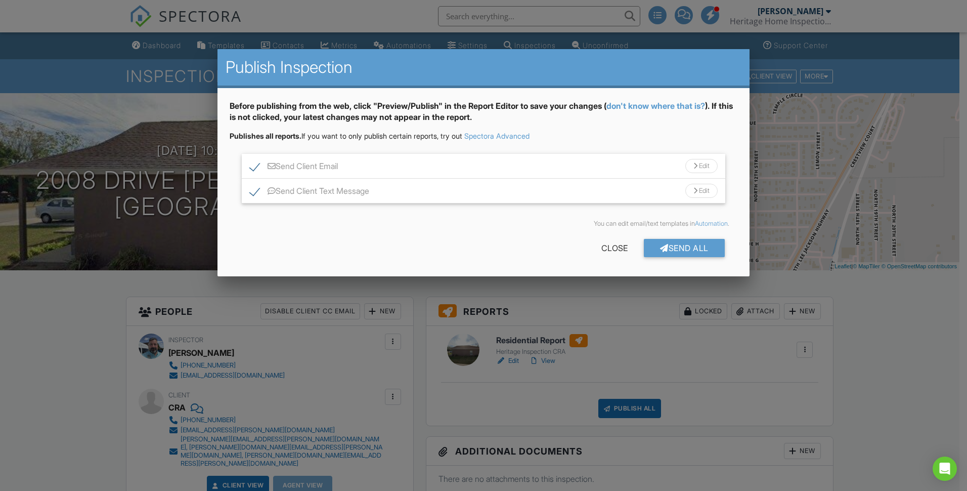
click at [273, 192] on div at bounding box center [272, 191] width 8 height 8
checkbox input "false"
click at [685, 249] on div "Send All" at bounding box center [684, 248] width 81 height 18
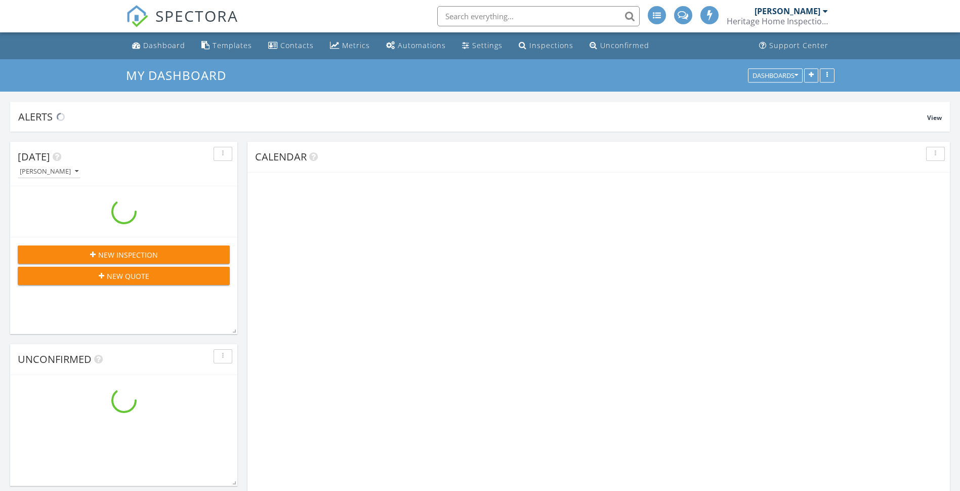
scroll to position [962, 975]
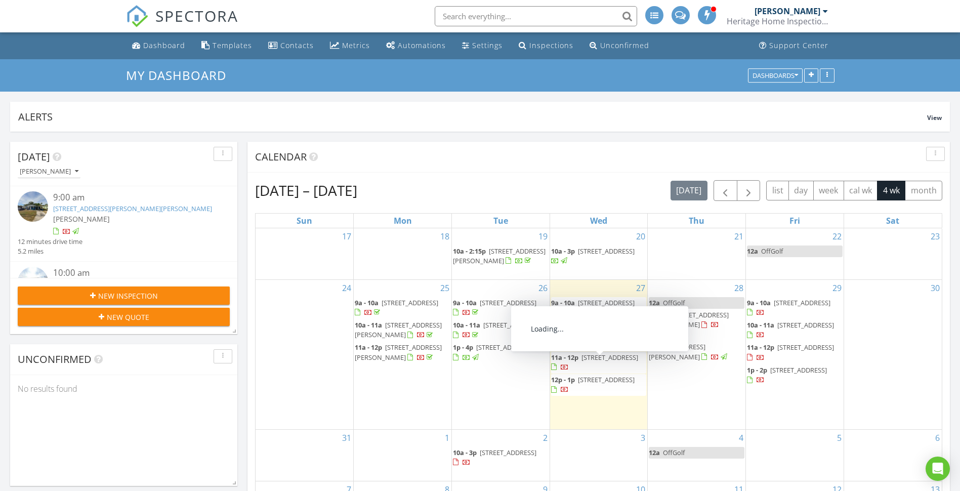
click at [602, 362] on span "[STREET_ADDRESS]" at bounding box center [609, 357] width 57 height 9
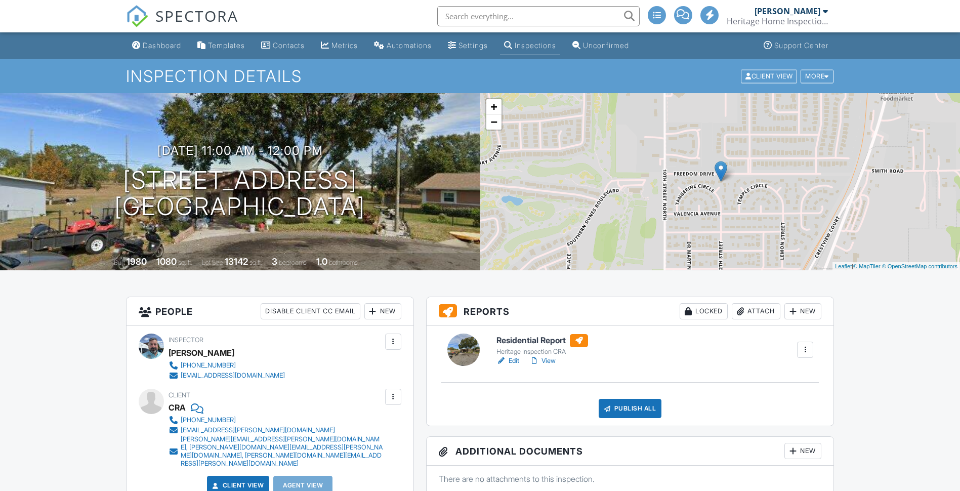
click at [706, 309] on div "Locked" at bounding box center [704, 311] width 48 height 16
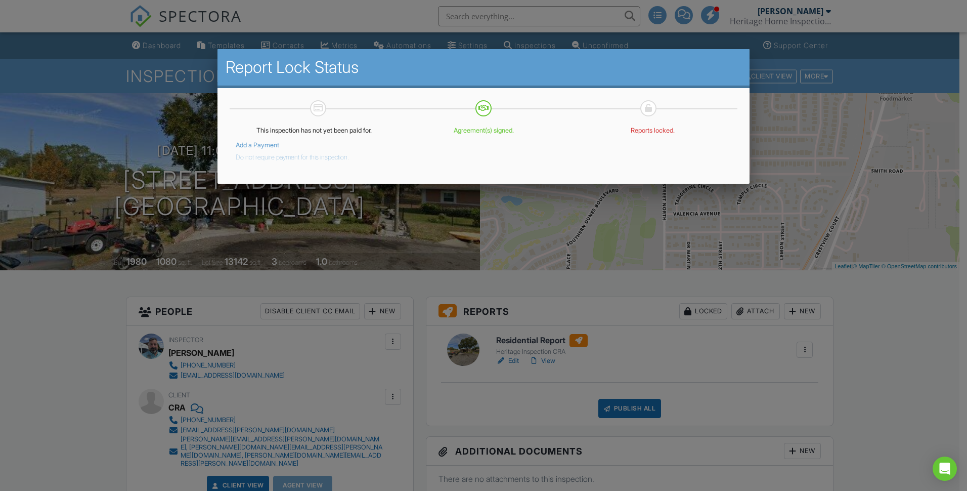
click at [286, 157] on button "Do not require payment for this inspection." at bounding box center [292, 155] width 113 height 12
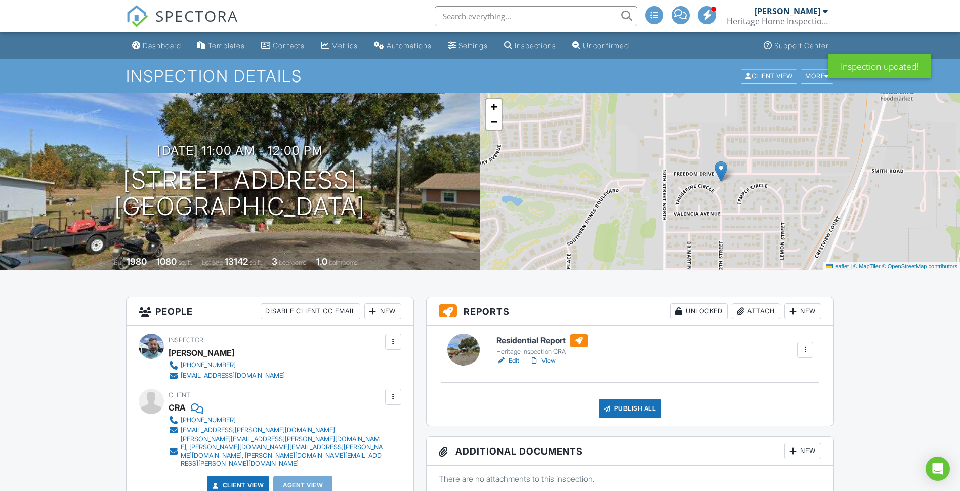
click at [625, 411] on div "Publish All" at bounding box center [630, 408] width 63 height 19
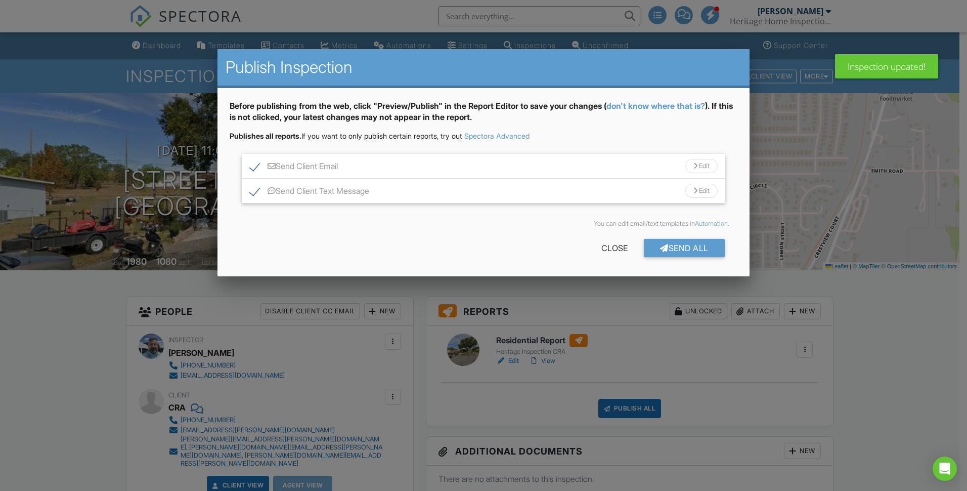
click at [298, 194] on label "Send Client Text Message" at bounding box center [309, 192] width 119 height 13
checkbox input "false"
click at [689, 249] on div "Send All" at bounding box center [684, 248] width 81 height 18
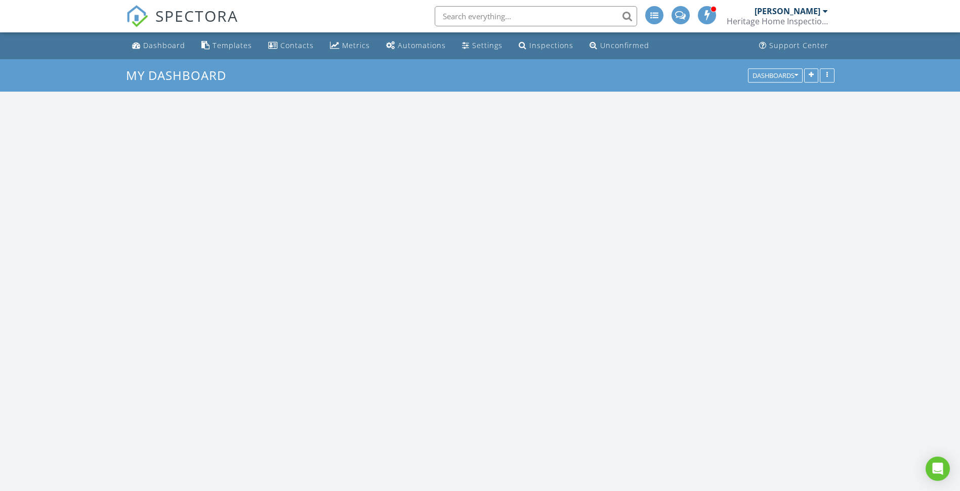
scroll to position [962, 975]
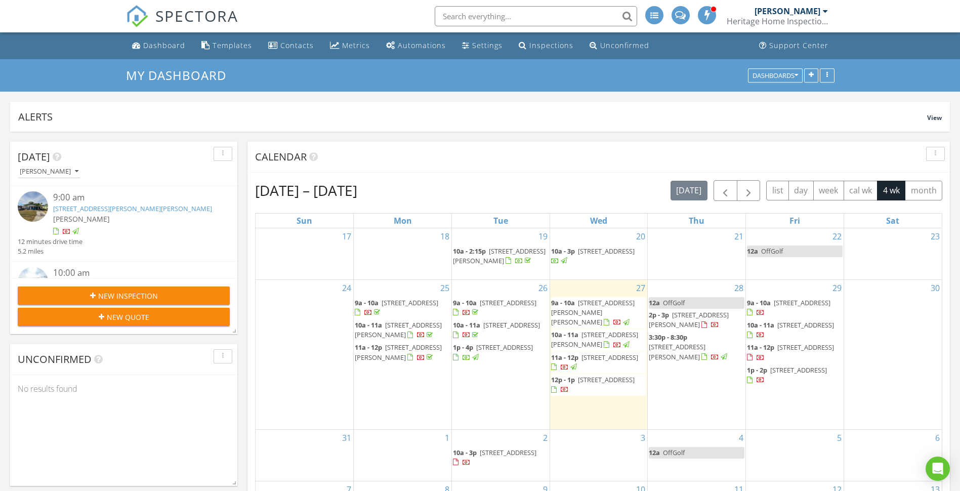
click at [592, 343] on span "[STREET_ADDRESS][PERSON_NAME]" at bounding box center [594, 339] width 87 height 19
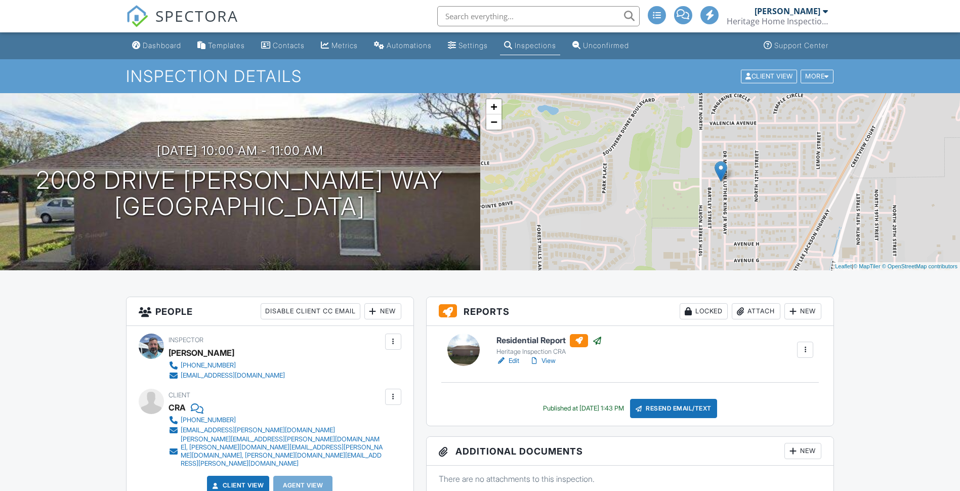
click at [697, 314] on div "Locked" at bounding box center [704, 311] width 48 height 16
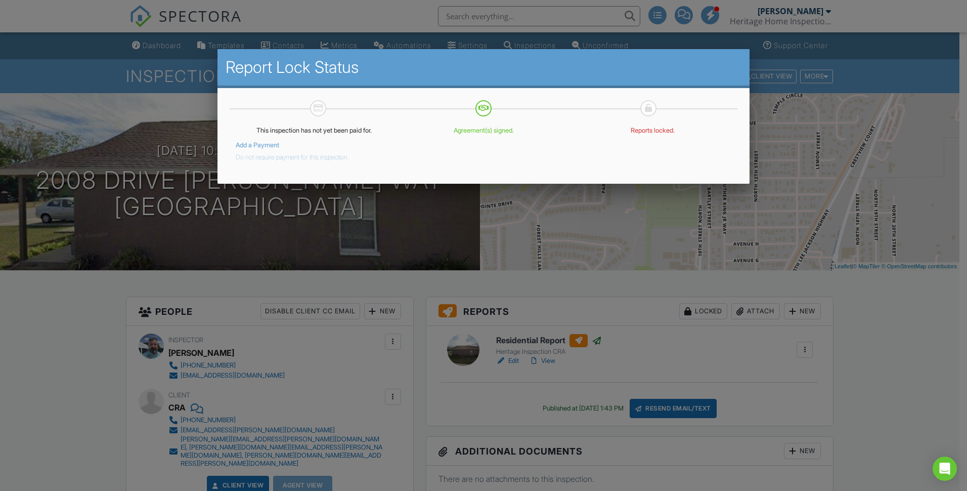
click at [268, 160] on button "Do not require payment for this inspection." at bounding box center [292, 155] width 113 height 12
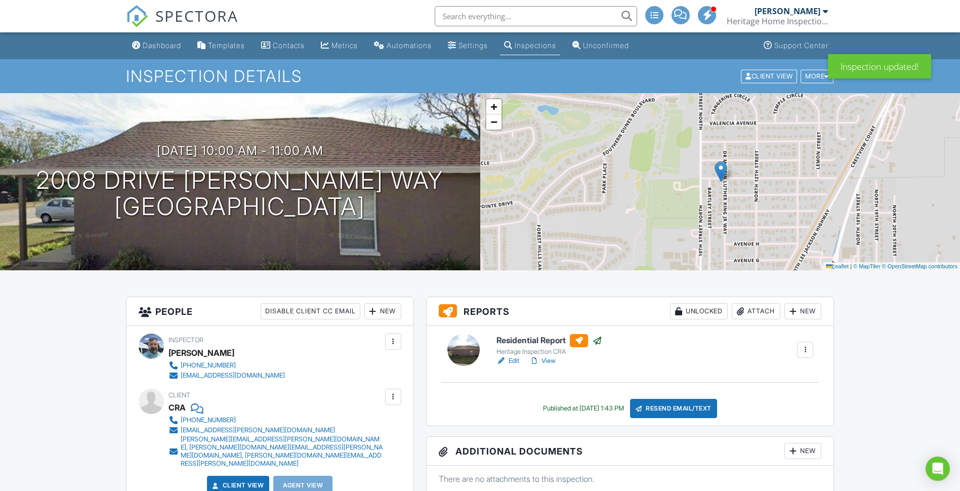
click at [162, 48] on div "Dashboard" at bounding box center [162, 45] width 38 height 9
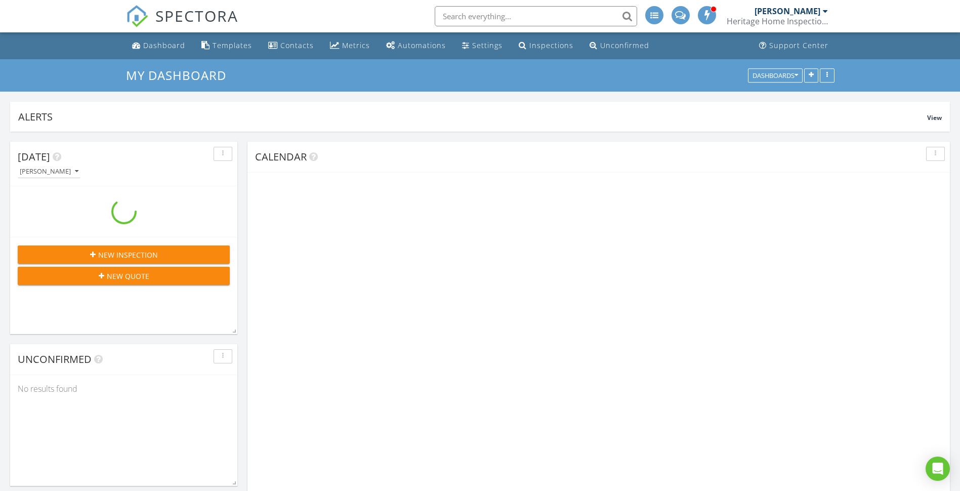
scroll to position [962, 975]
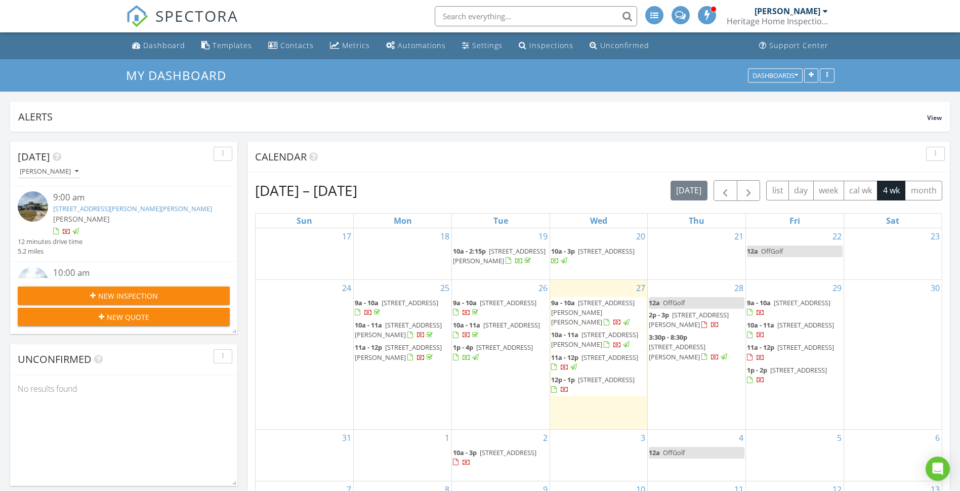
click at [601, 309] on span "1906 Dr martin Luther King Jr Way, Haines City 33844" at bounding box center [592, 312] width 83 height 28
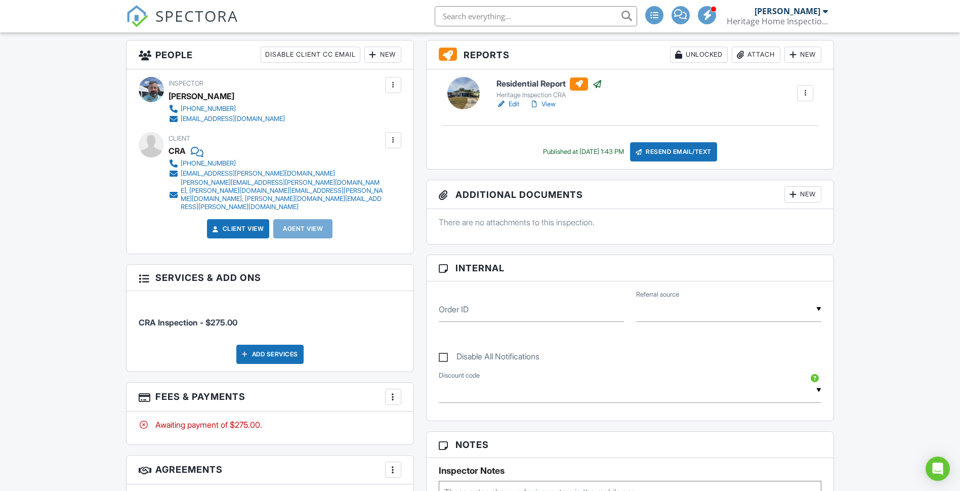
scroll to position [253, 0]
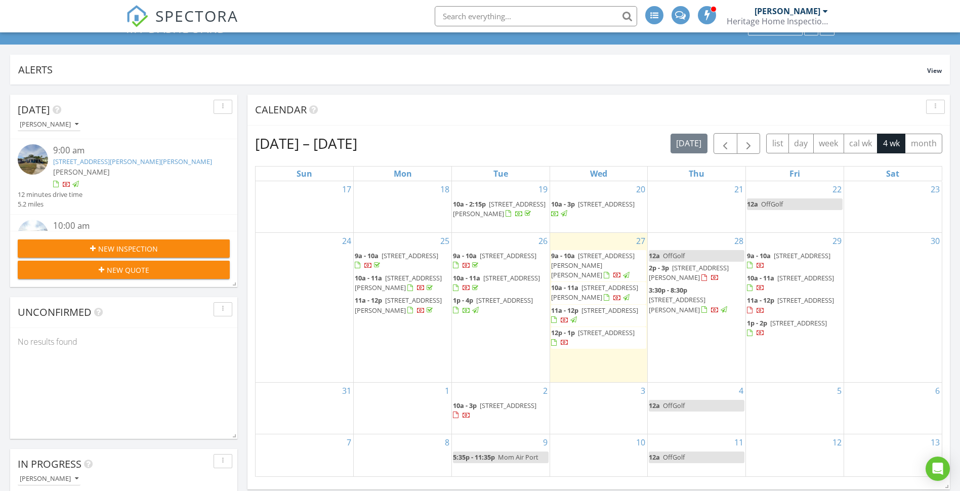
scroll to position [51, 0]
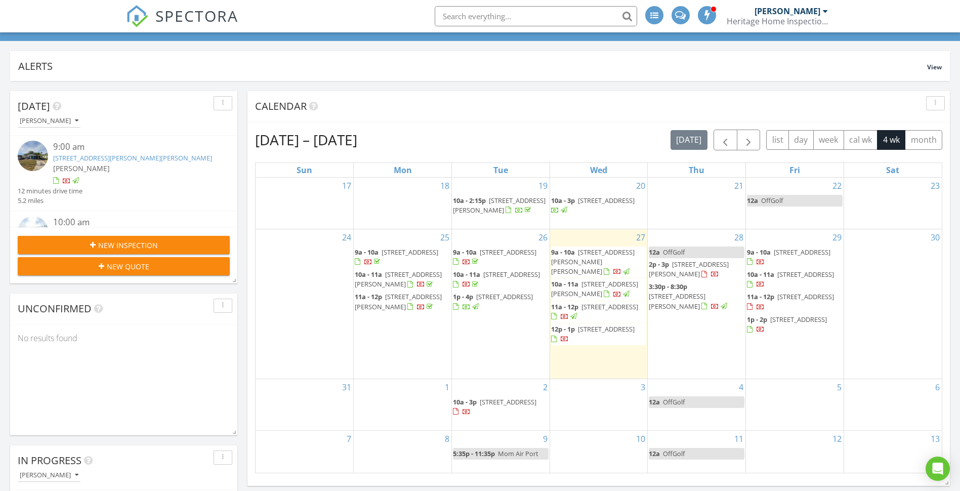
click at [589, 333] on span "[STREET_ADDRESS]" at bounding box center [606, 328] width 57 height 9
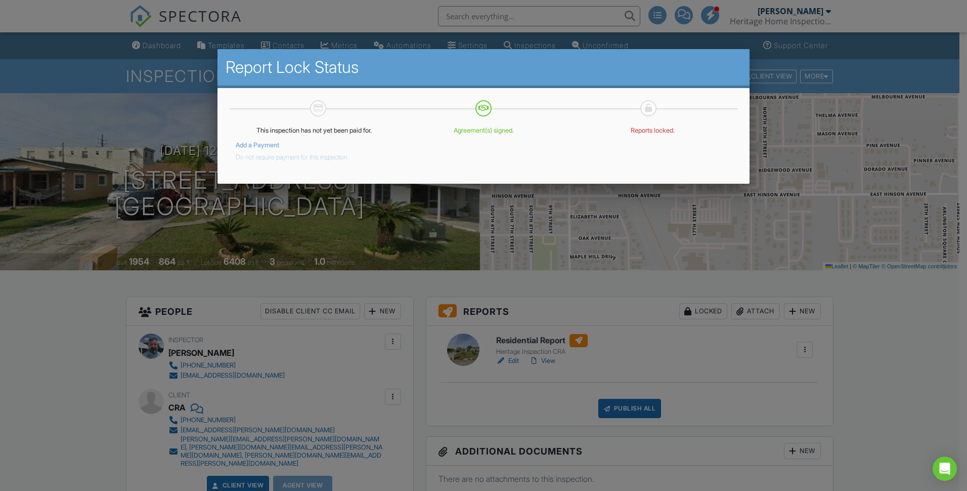
click at [314, 158] on button "Do not require payment for this inspection." at bounding box center [292, 155] width 113 height 12
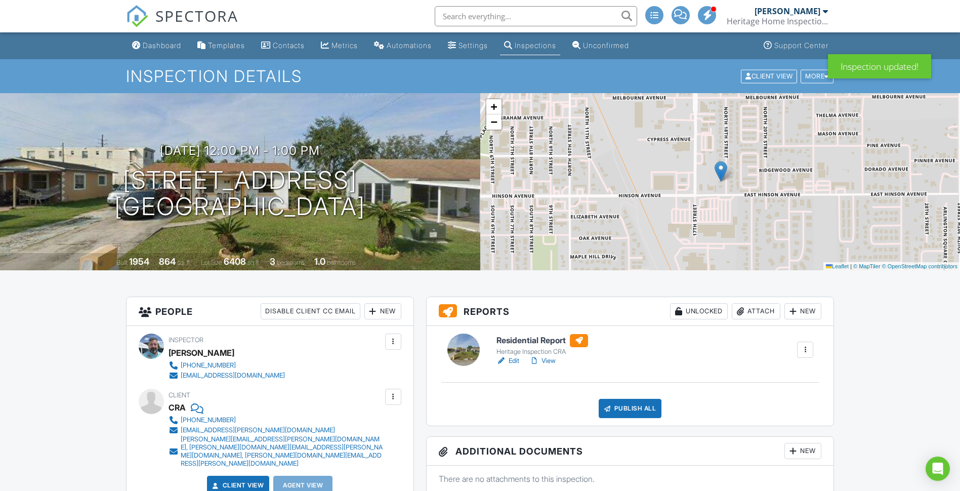
click at [628, 409] on div "Publish All" at bounding box center [630, 408] width 63 height 19
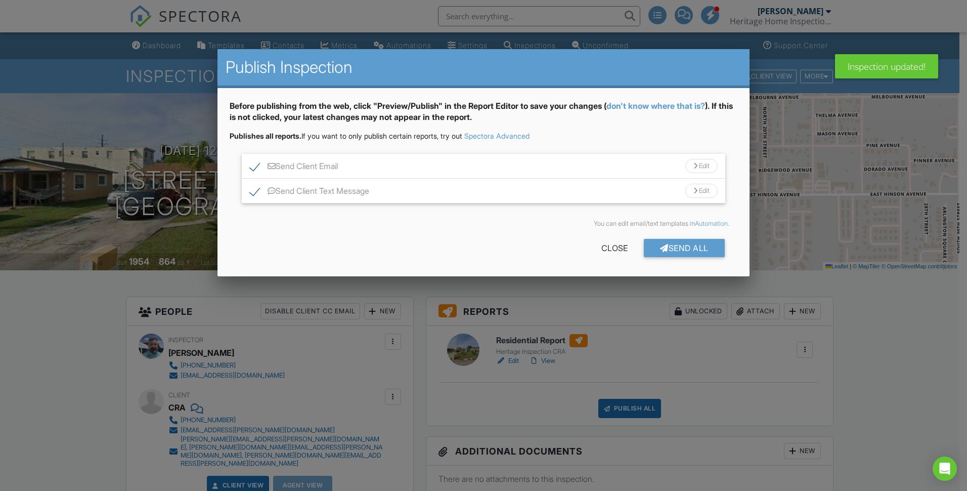
click at [333, 189] on label "Send Client Text Message" at bounding box center [309, 192] width 119 height 13
checkbox input "false"
click at [666, 249] on div "Send All" at bounding box center [684, 248] width 81 height 18
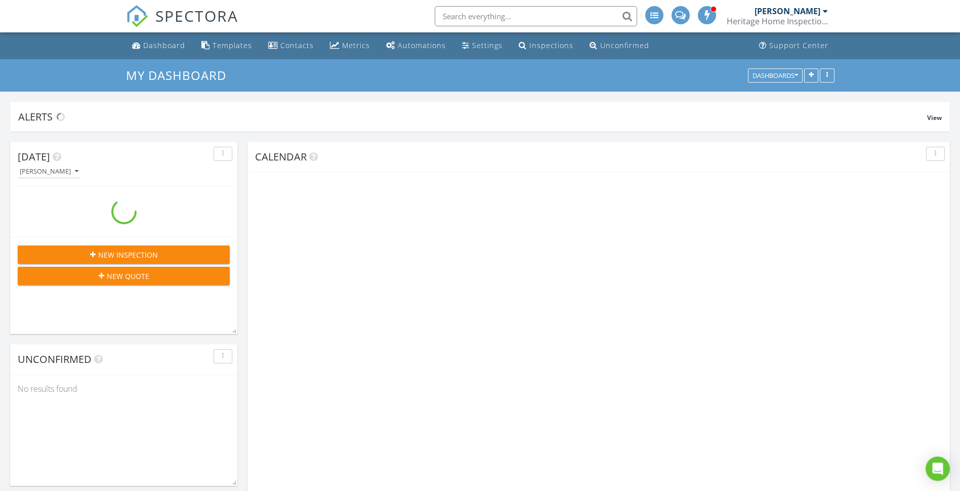
scroll to position [962, 975]
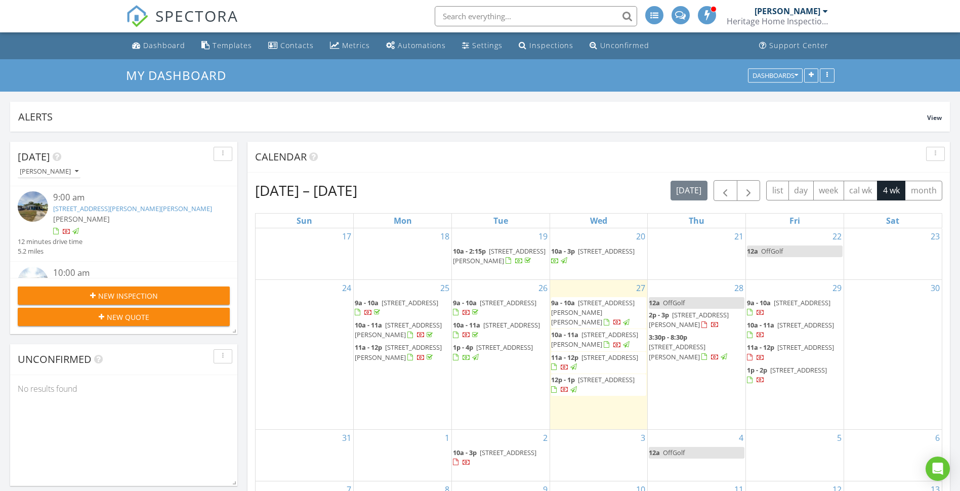
click at [708, 11] on span at bounding box center [707, 14] width 10 height 9
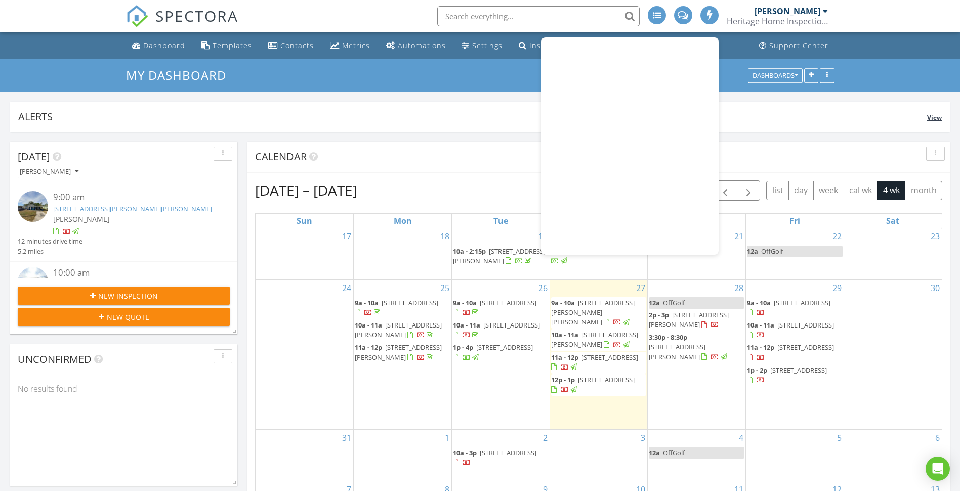
click at [344, 123] on div "Alerts" at bounding box center [472, 117] width 909 height 14
